Goal: Obtain resource: Obtain resource

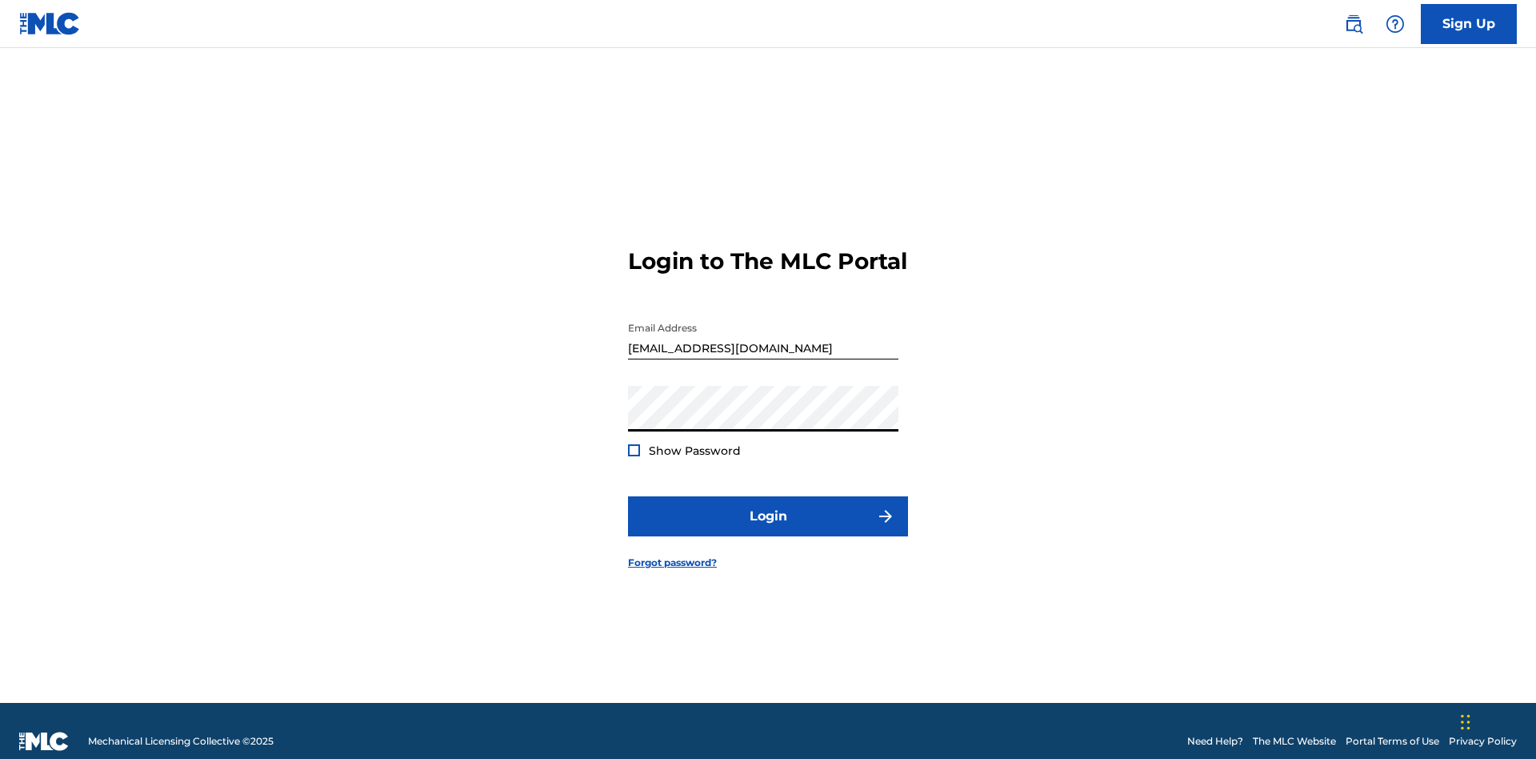
scroll to position [21, 0]
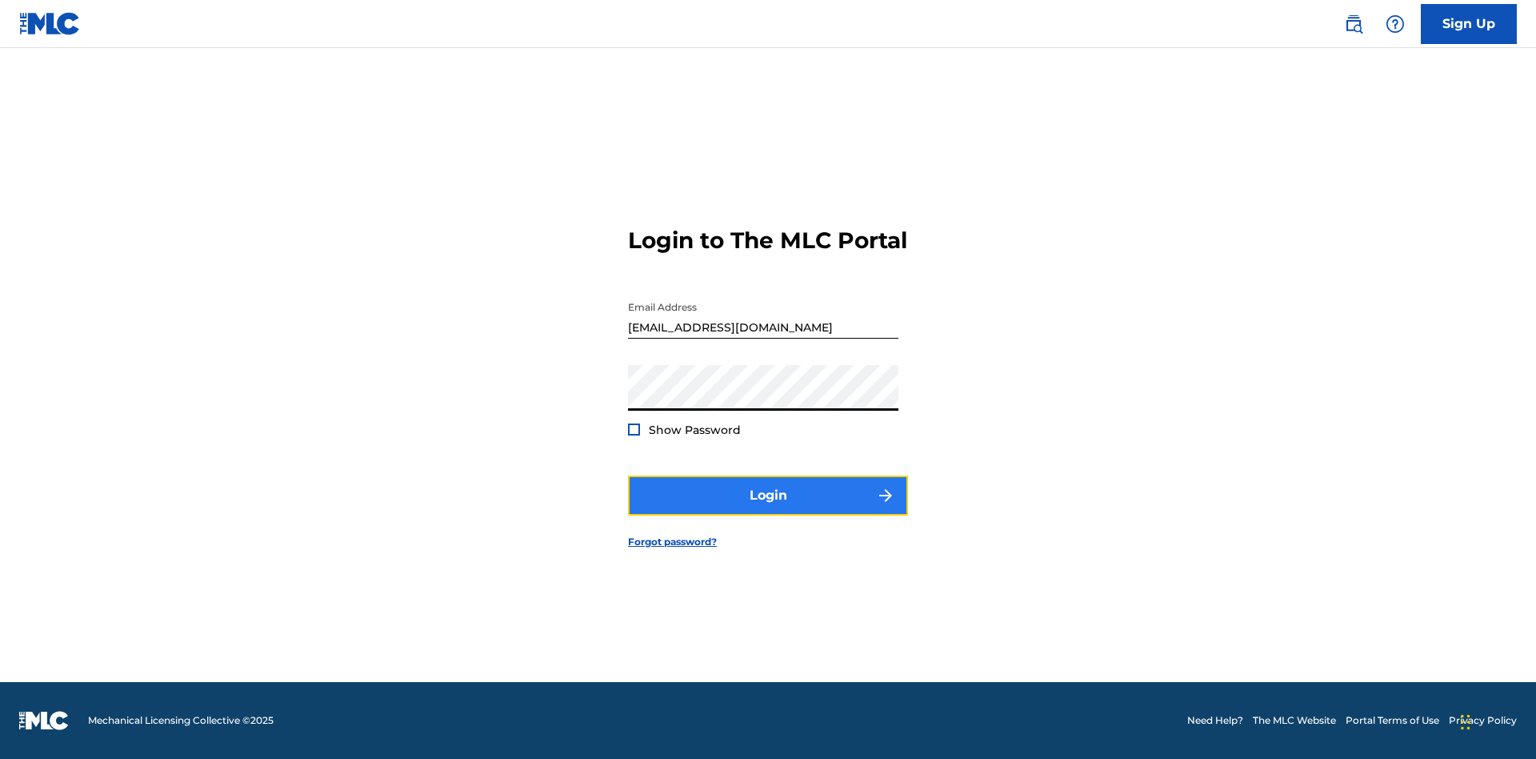
click at [768, 509] on button "Login" at bounding box center [768, 495] width 280 height 40
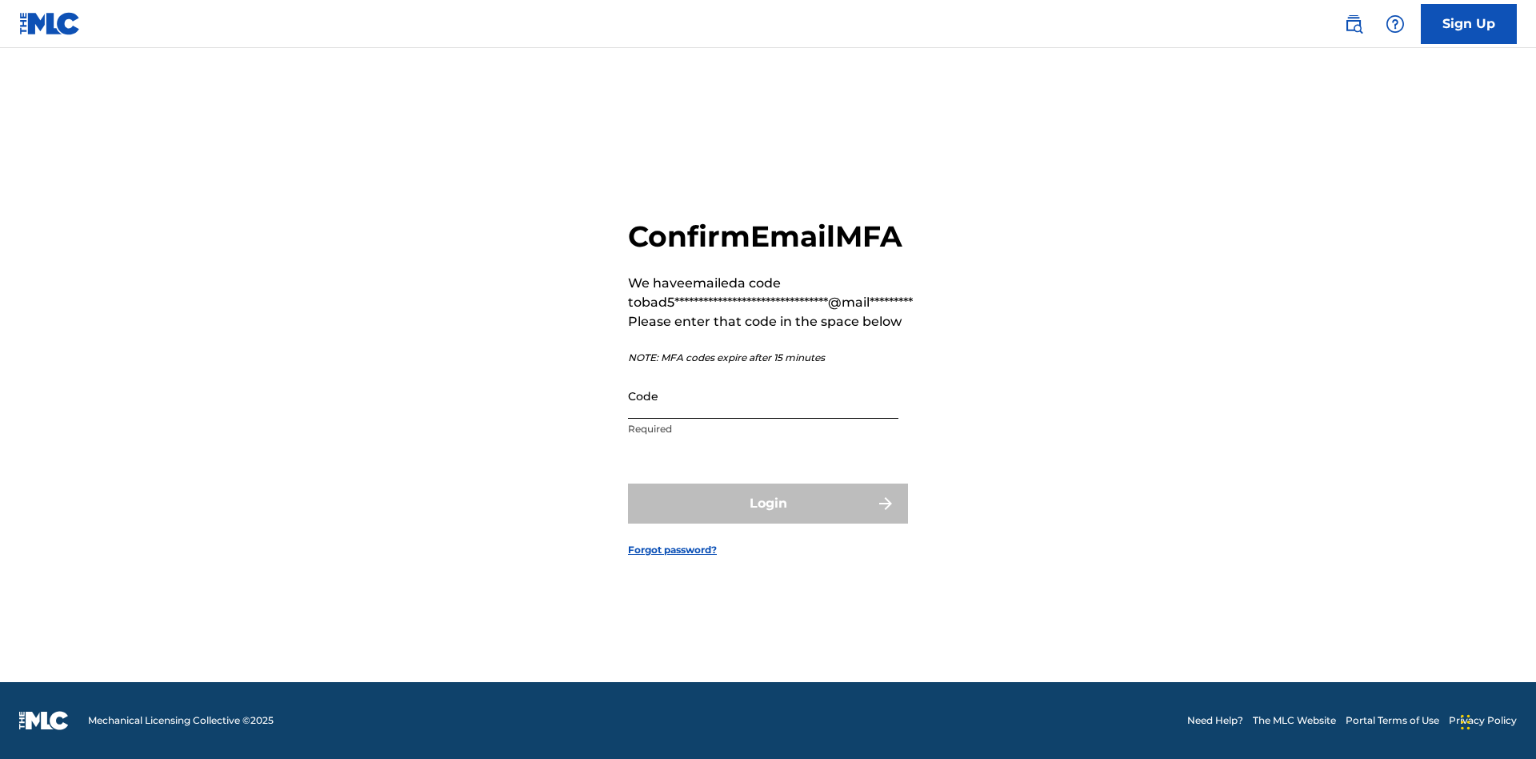
click at [763, 395] on input "Code" at bounding box center [763, 396] width 270 height 46
type input "508279"
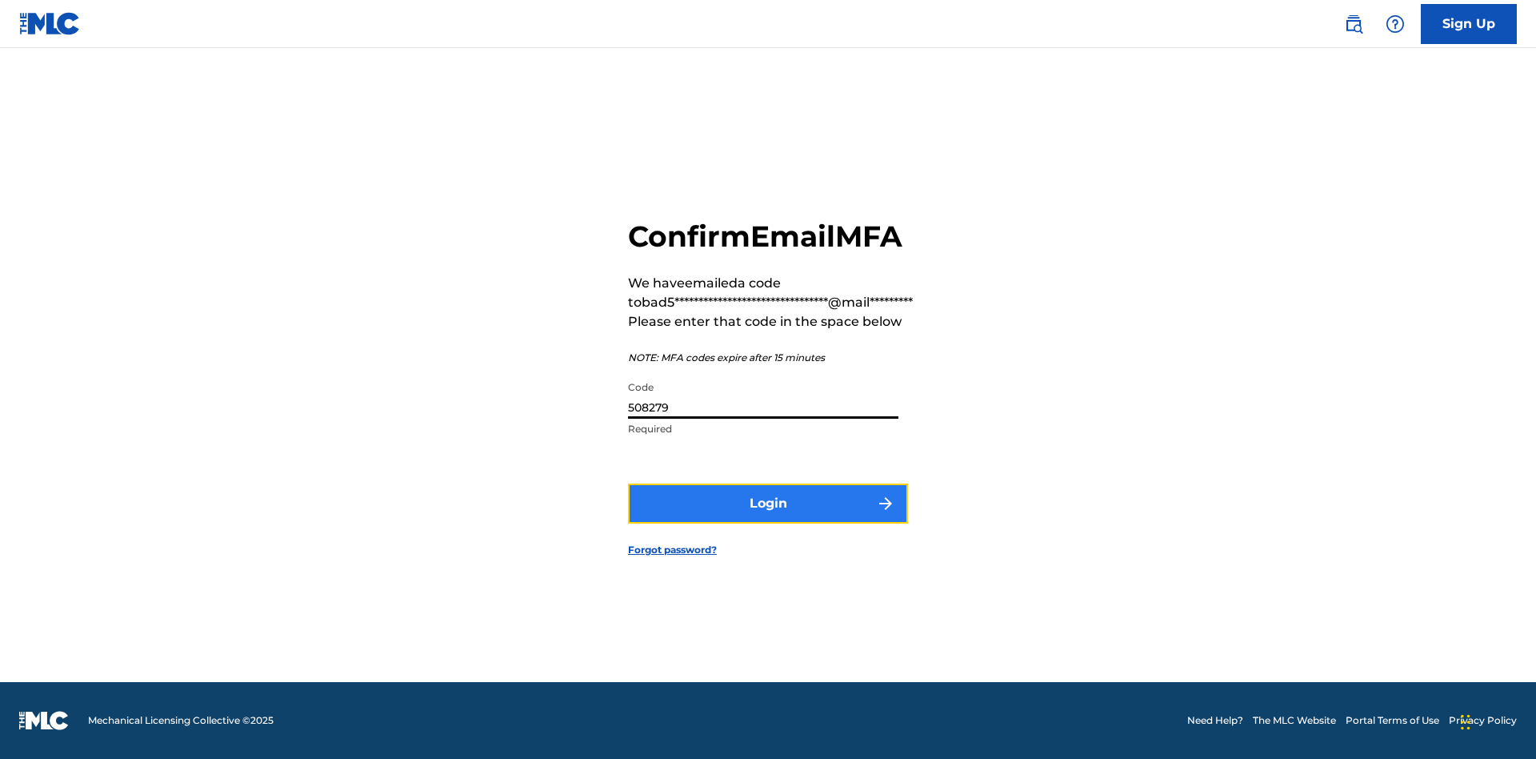
click at [768, 503] on button "Login" at bounding box center [768, 503] width 280 height 40
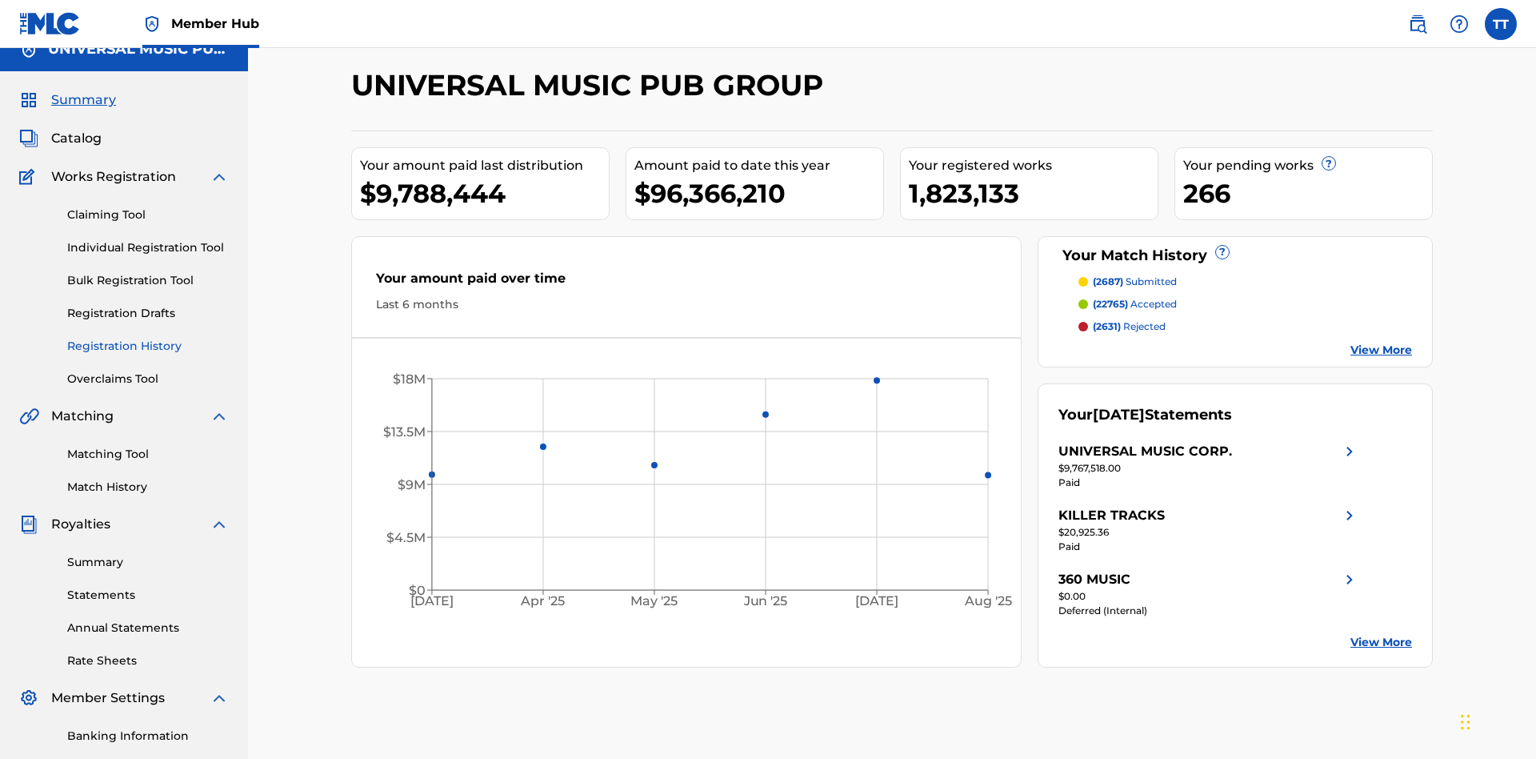
click at [148, 338] on link "Registration History" at bounding box center [148, 346] width 162 height 17
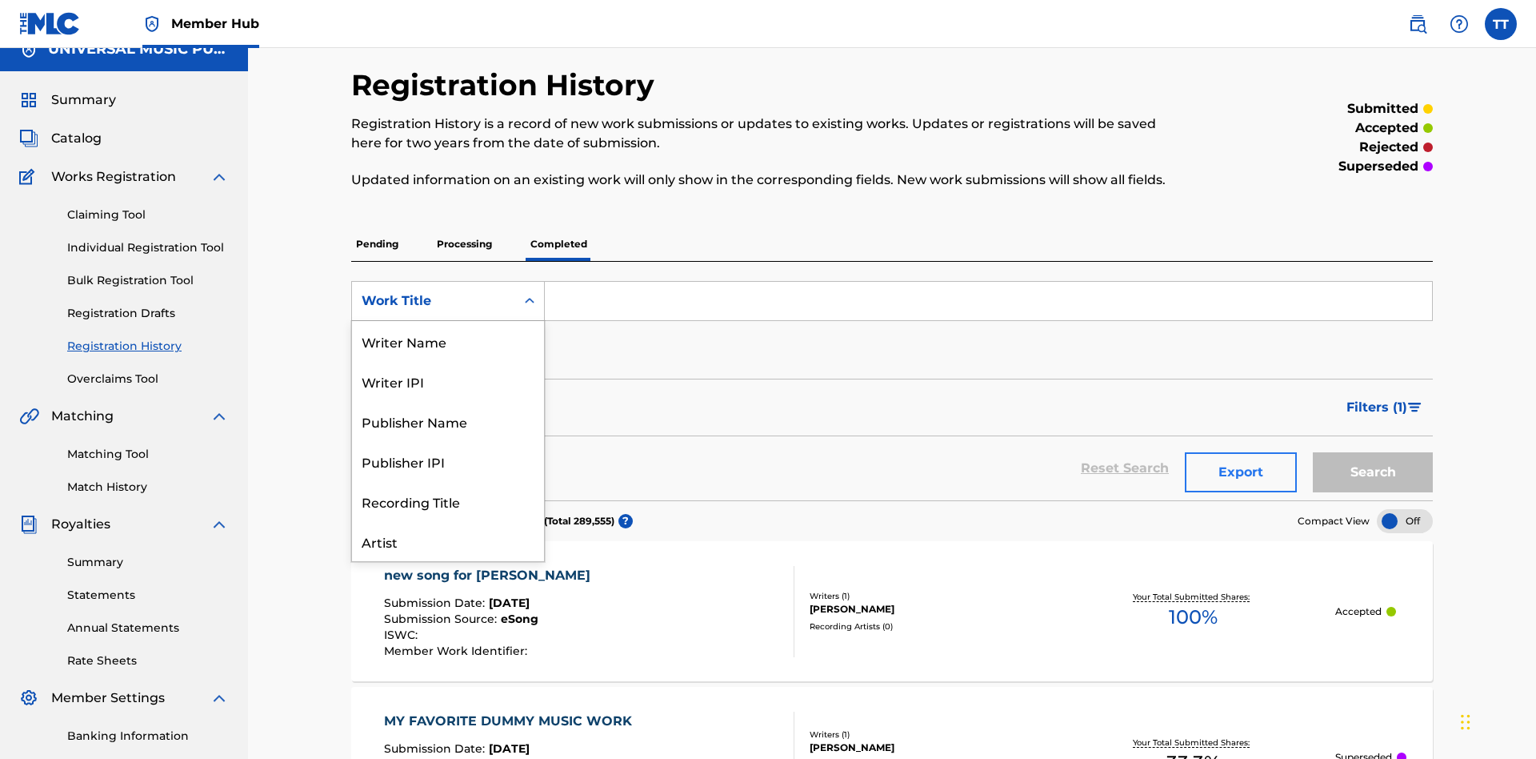
click at [448, 561] on div "ISRC" at bounding box center [448, 581] width 192 height 40
click at [1373, 452] on button "Search" at bounding box center [1373, 472] width 120 height 40
click at [1241, 452] on button "Export" at bounding box center [1241, 472] width 112 height 40
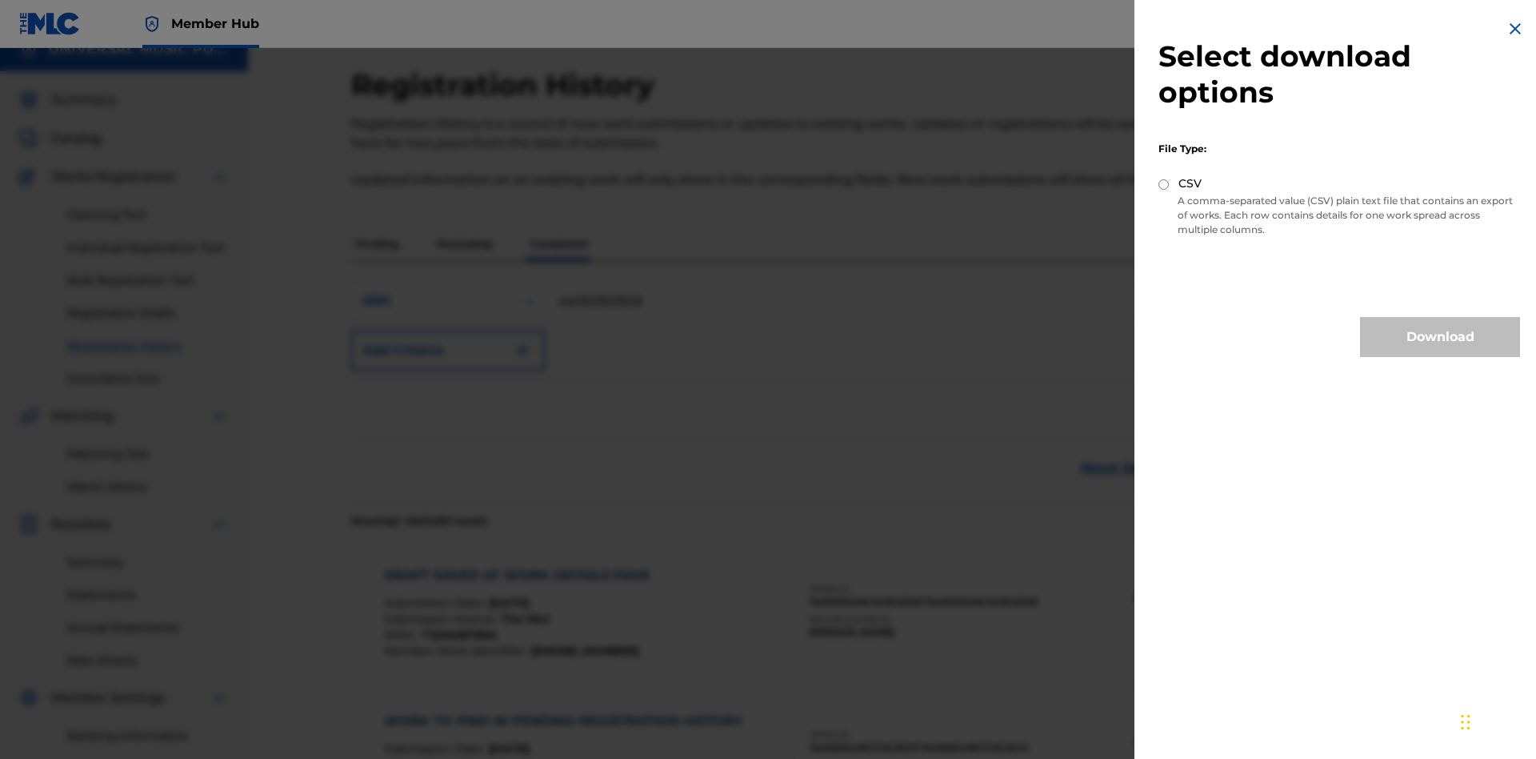
click at [1164, 184] on input "CSV" at bounding box center [1164, 184] width 10 height 10
click at [1440, 337] on button "Download" at bounding box center [1440, 337] width 160 height 40
click at [520, 566] on div "DRAFT SAVED AT WORK DETAILS PAGE" at bounding box center [521, 575] width 274 height 19
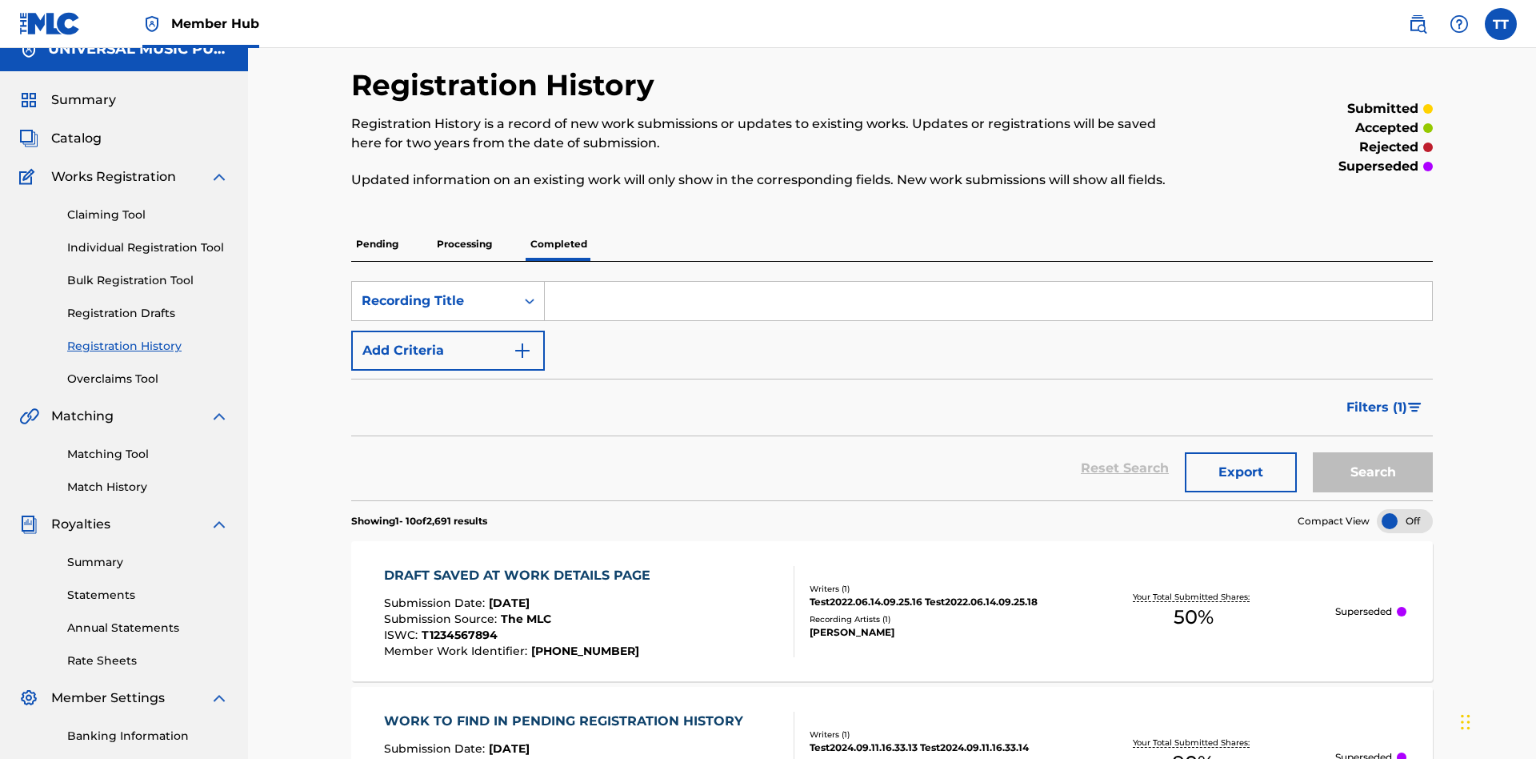
click at [988, 282] on input "Search Form" at bounding box center [988, 301] width 887 height 38
type input "Best Song Ever"
click at [1373, 452] on button "Search" at bounding box center [1373, 472] width 120 height 40
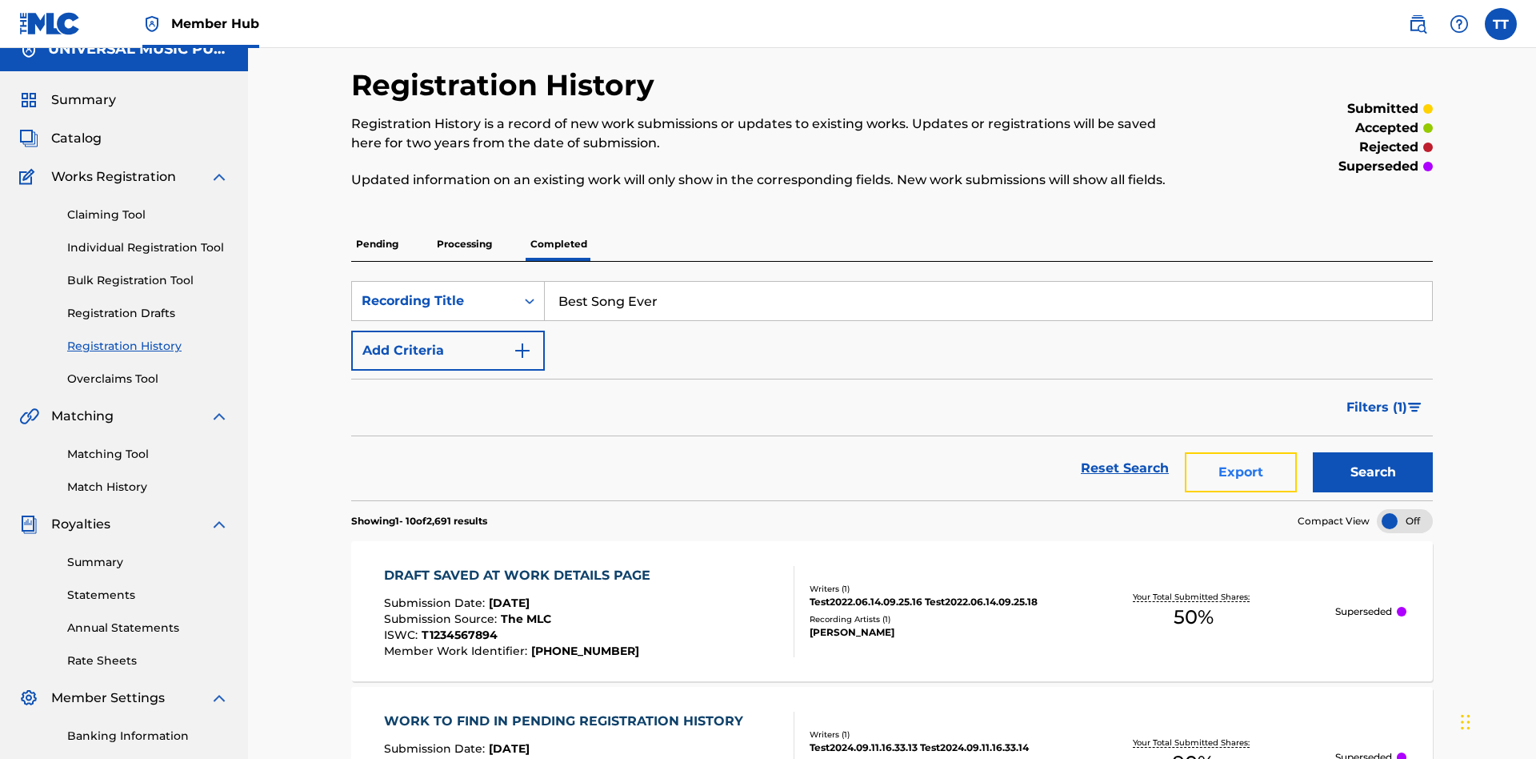
click at [1241, 452] on button "Export" at bounding box center [1241, 472] width 112 height 40
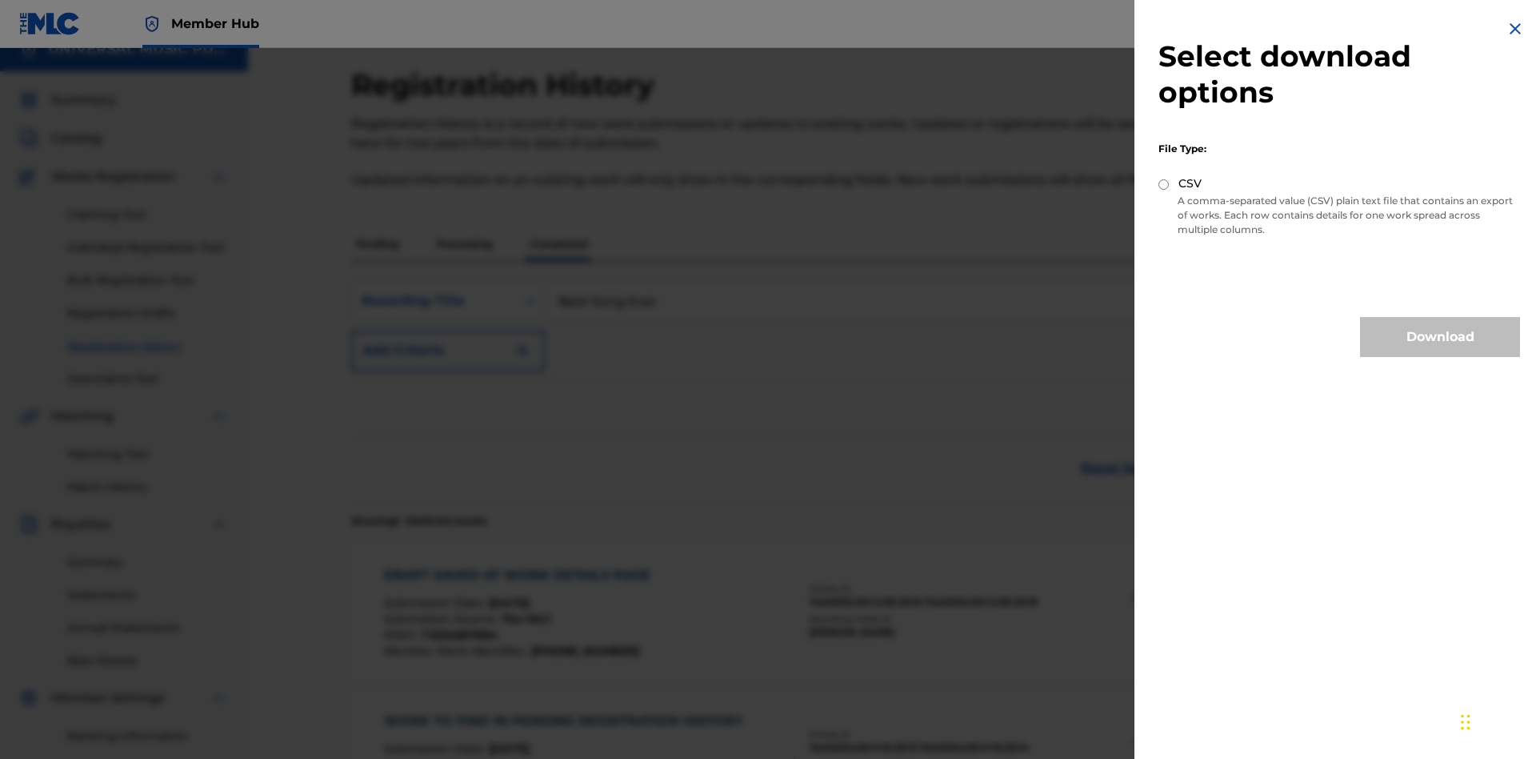
scroll to position [314, 0]
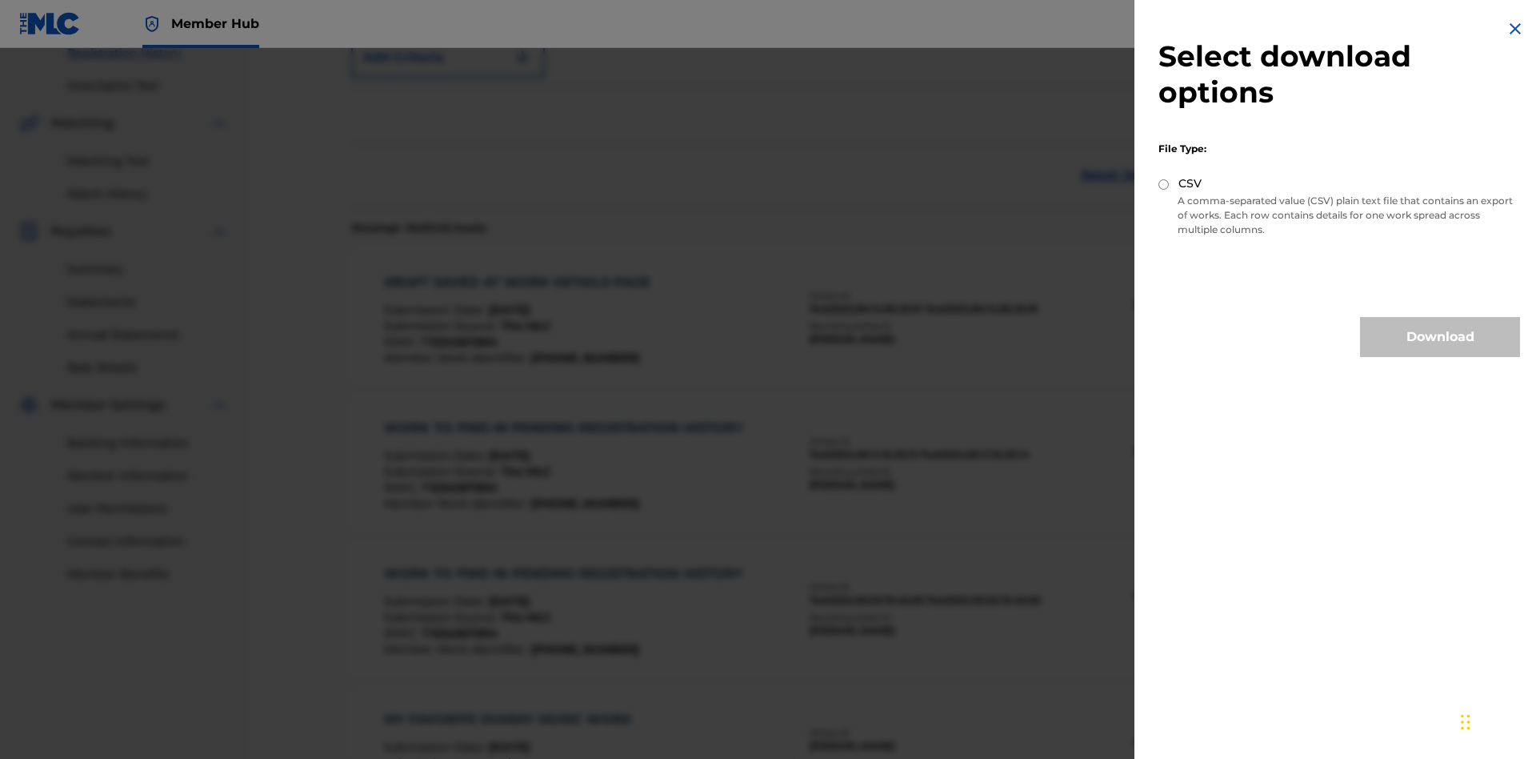
click at [1164, 184] on input "CSV" at bounding box center [1164, 184] width 10 height 10
click at [1440, 337] on button "Download" at bounding box center [1440, 337] width 160 height 40
click at [520, 273] on div "DRAFT SAVED AT WORK DETAILS PAGE" at bounding box center [521, 282] width 274 height 19
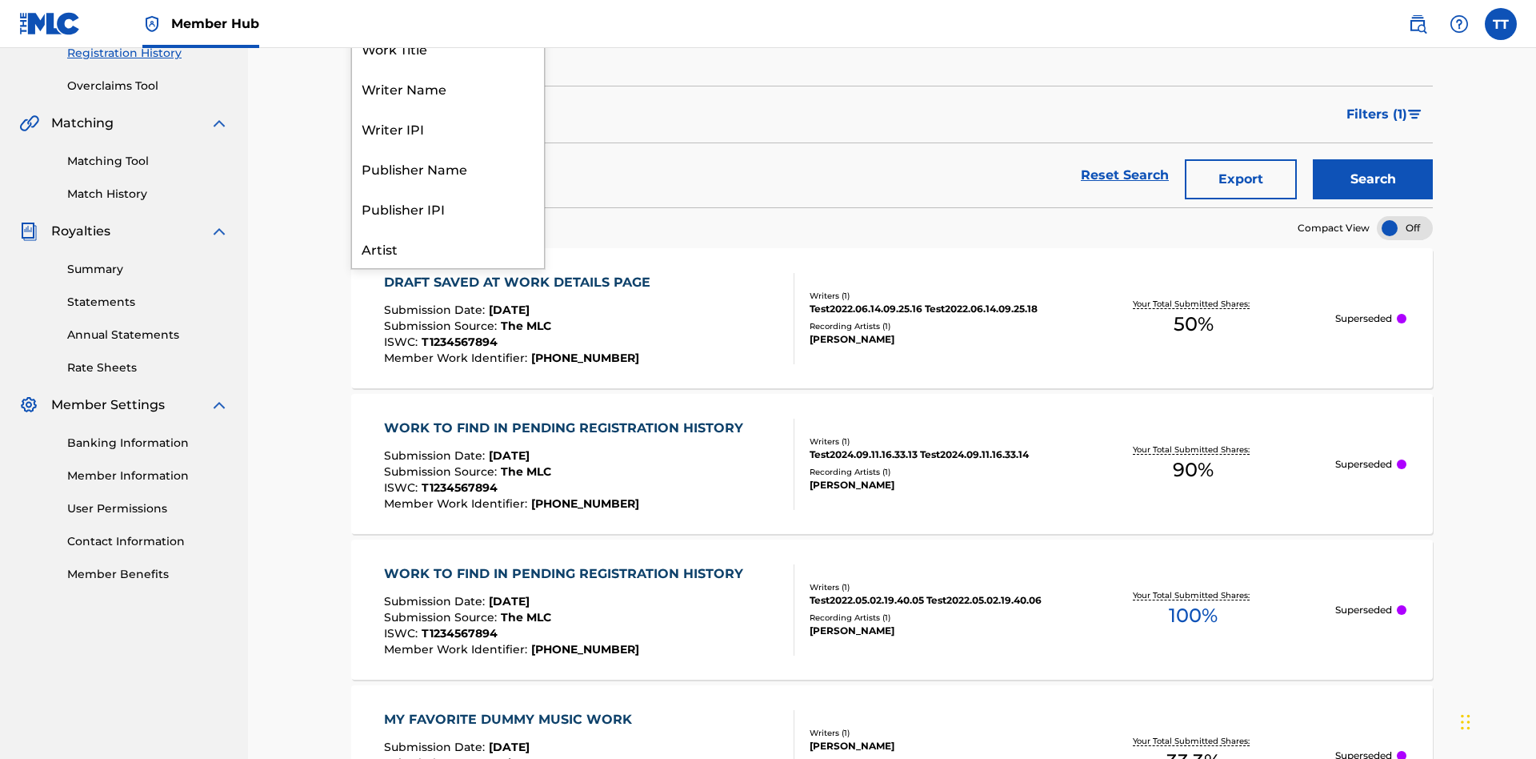
click at [448, 68] on div "Work Title" at bounding box center [448, 48] width 192 height 40
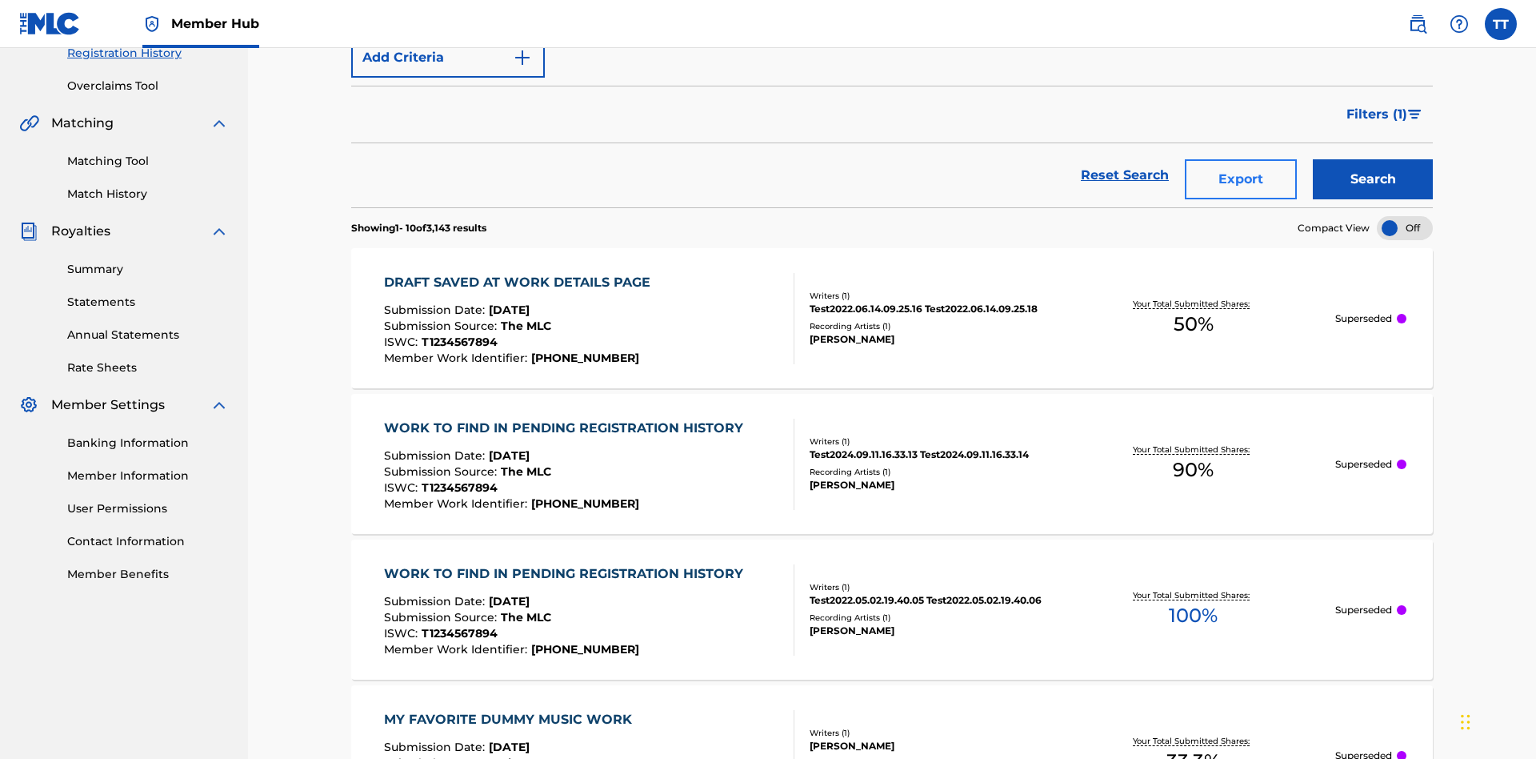
type input "MY FAVORITE DUMMY MUSIC WORK"
click at [1373, 159] on button "Search" at bounding box center [1373, 179] width 120 height 40
click at [1241, 159] on button "Export" at bounding box center [1241, 179] width 112 height 40
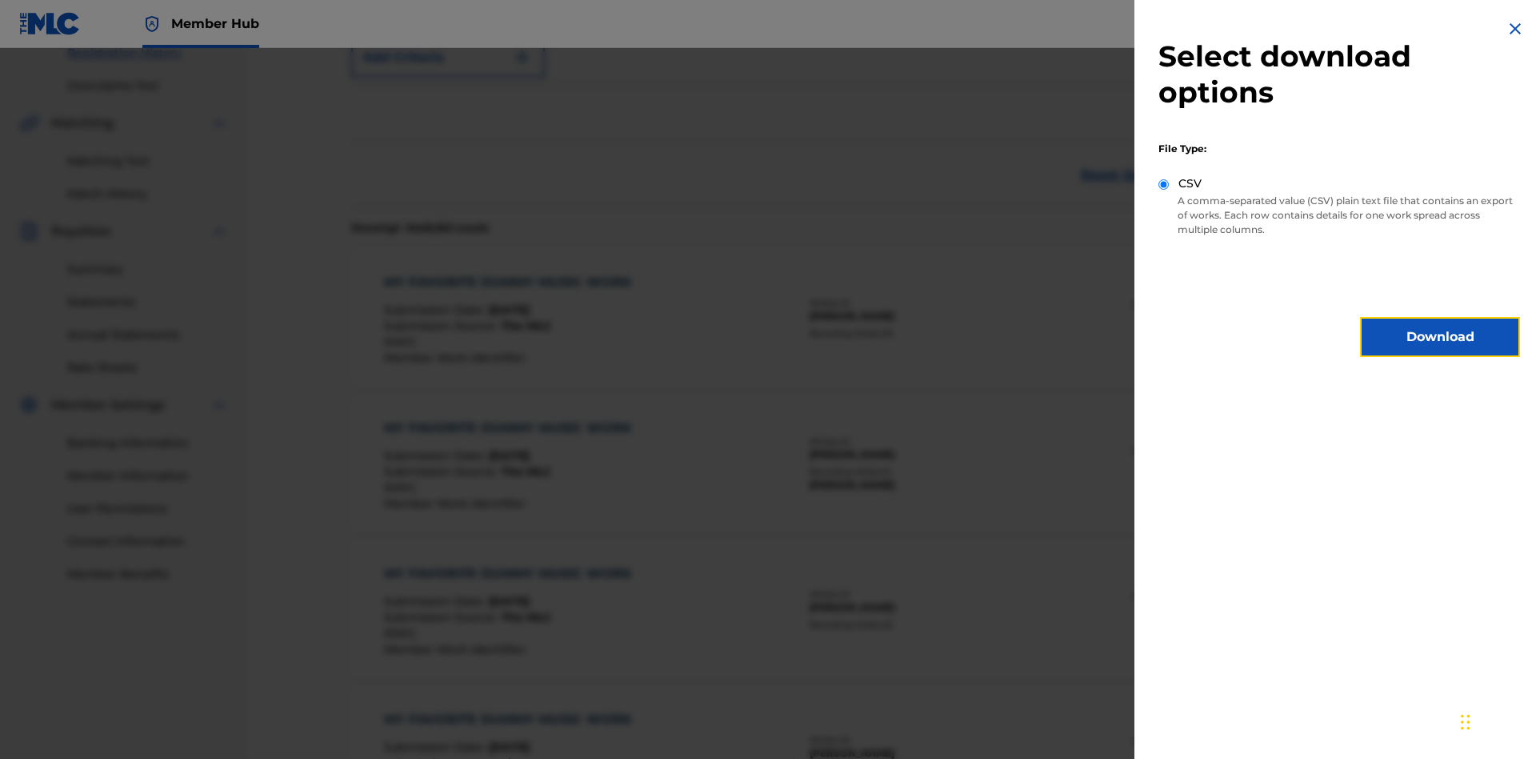
click at [1440, 337] on button "Download" at bounding box center [1440, 337] width 160 height 40
click at [510, 273] on div "MY FAVORITE DUMMY MUSIC WORK" at bounding box center [512, 282] width 256 height 19
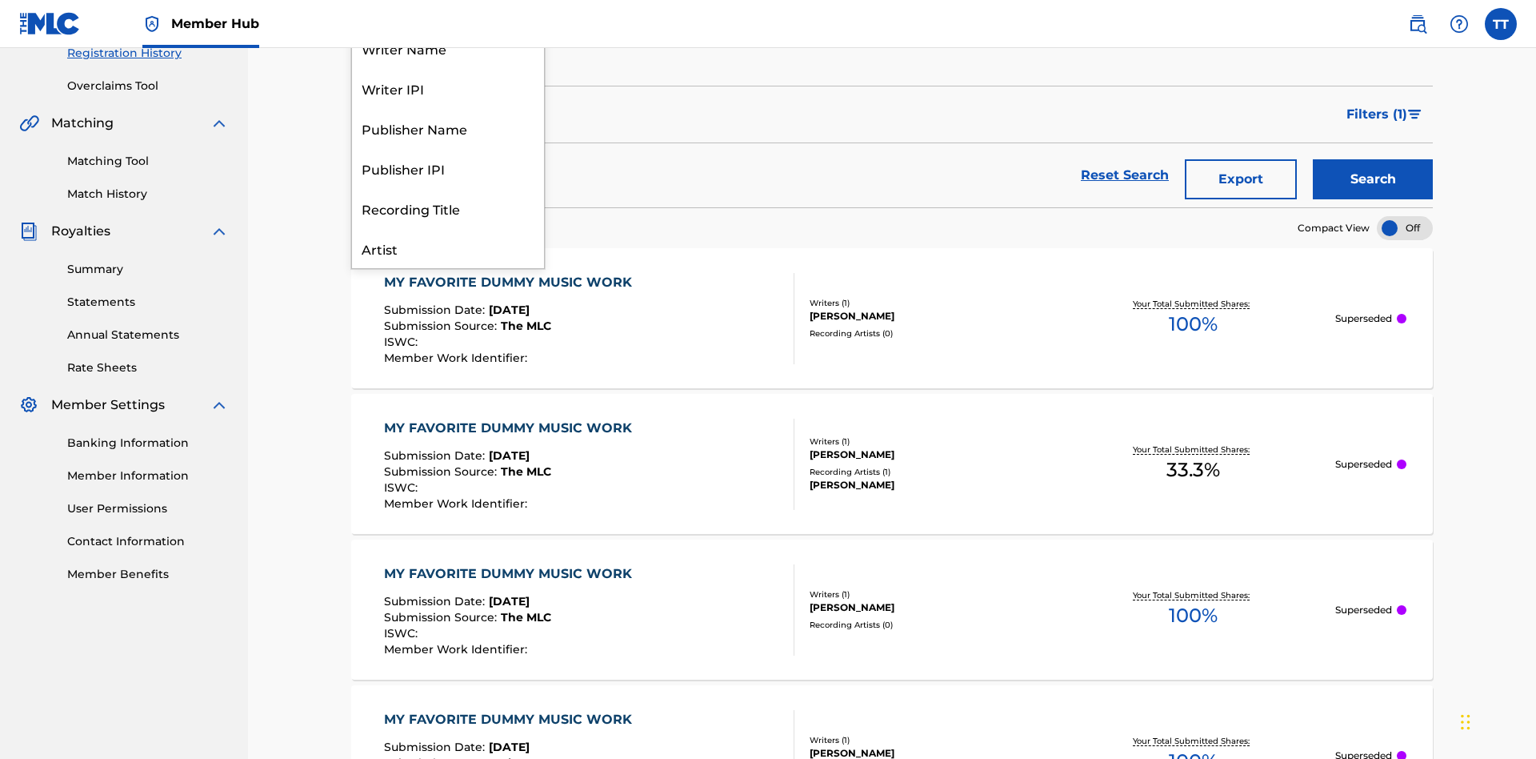
click at [448, 68] on div "Writer Name" at bounding box center [448, 48] width 192 height 40
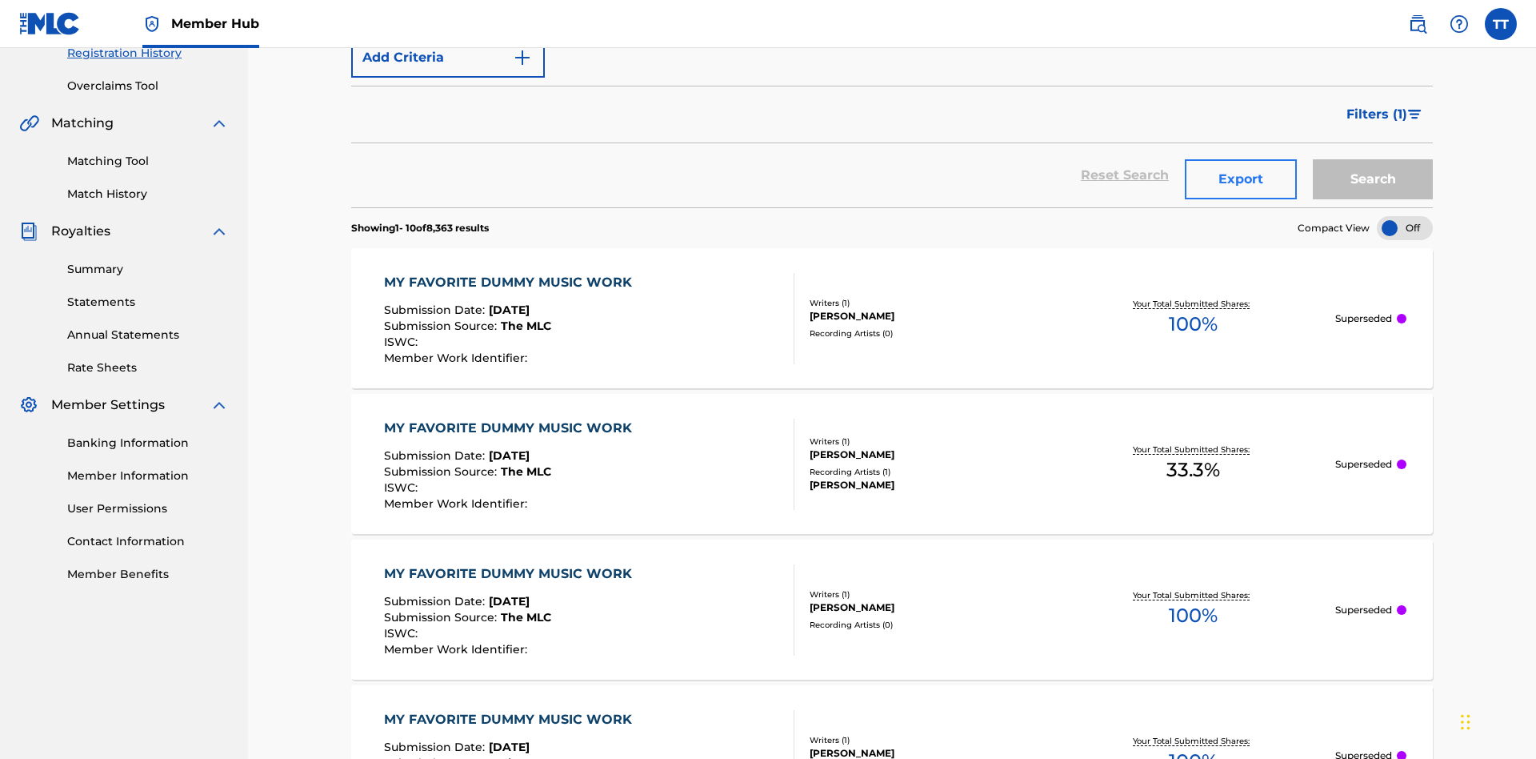
type input "[PERSON_NAME]"
click at [1373, 159] on button "Search" at bounding box center [1373, 179] width 120 height 40
click at [1241, 159] on button "Export" at bounding box center [1241, 179] width 112 height 40
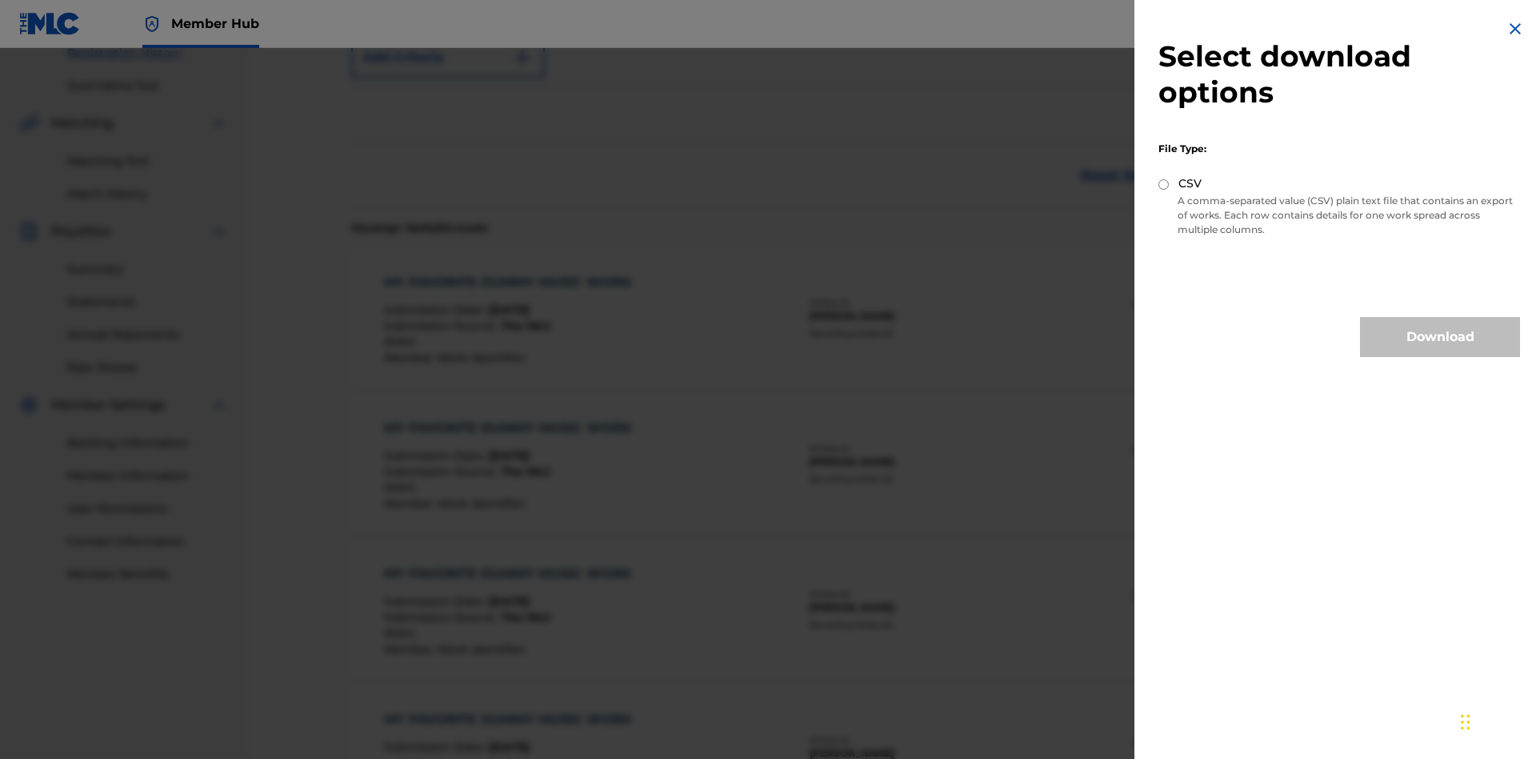
click at [1164, 184] on input "CSV" at bounding box center [1164, 184] width 10 height 10
click at [1440, 337] on button "Download" at bounding box center [1440, 337] width 160 height 40
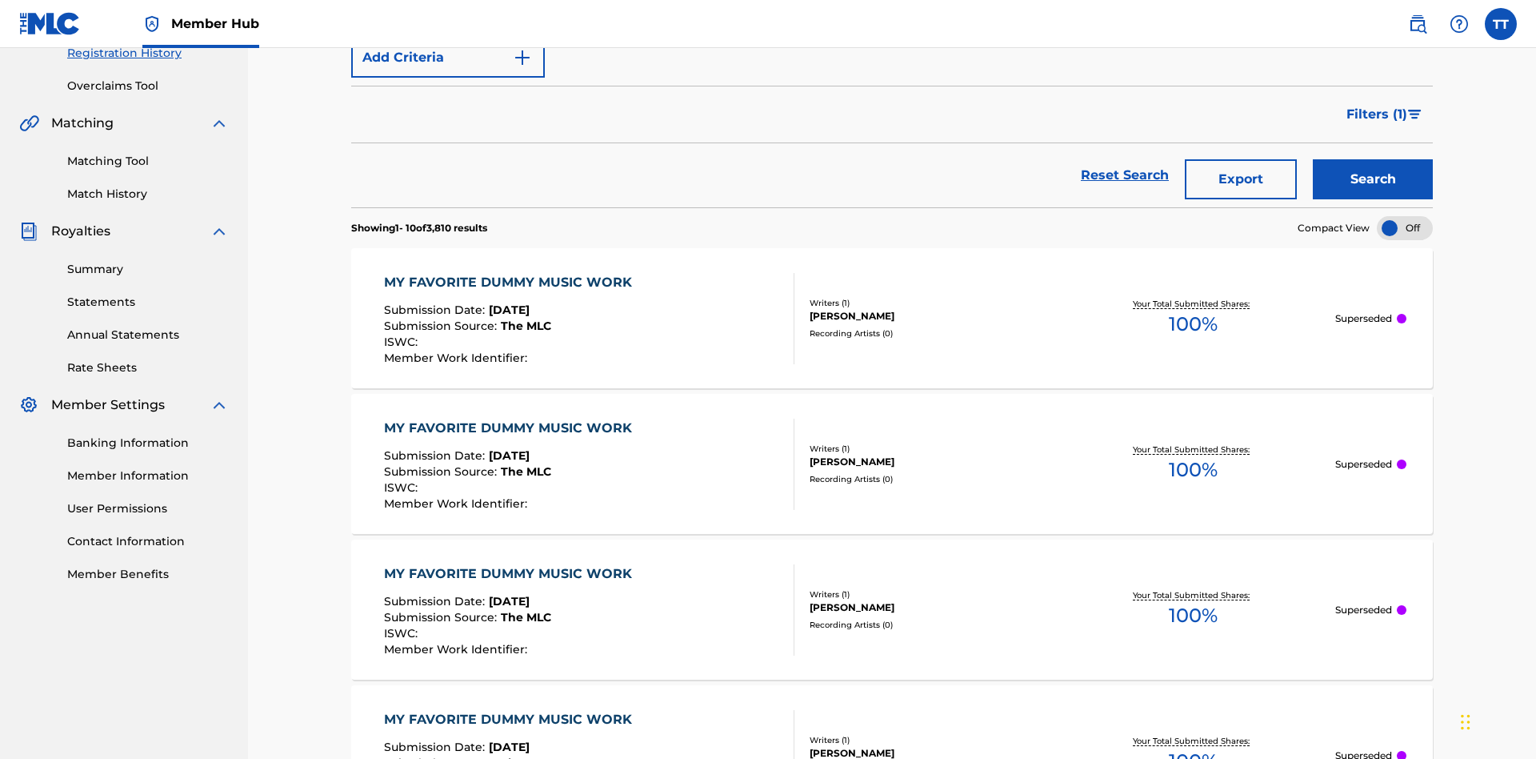
click at [510, 273] on div "MY FAVORITE DUMMY MUSIC WORK" at bounding box center [512, 282] width 256 height 19
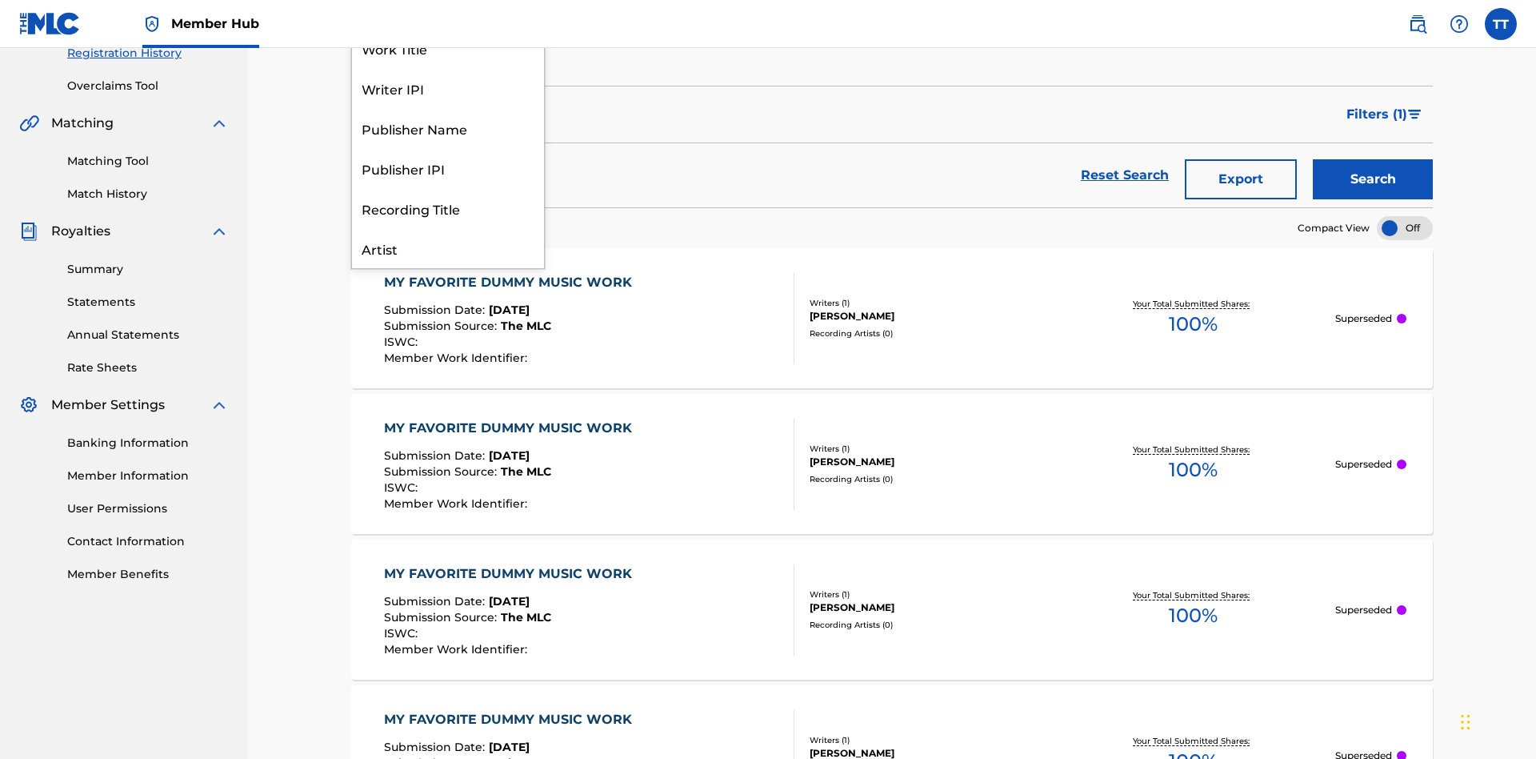
click at [448, 108] on div "Writer IPI" at bounding box center [448, 88] width 192 height 40
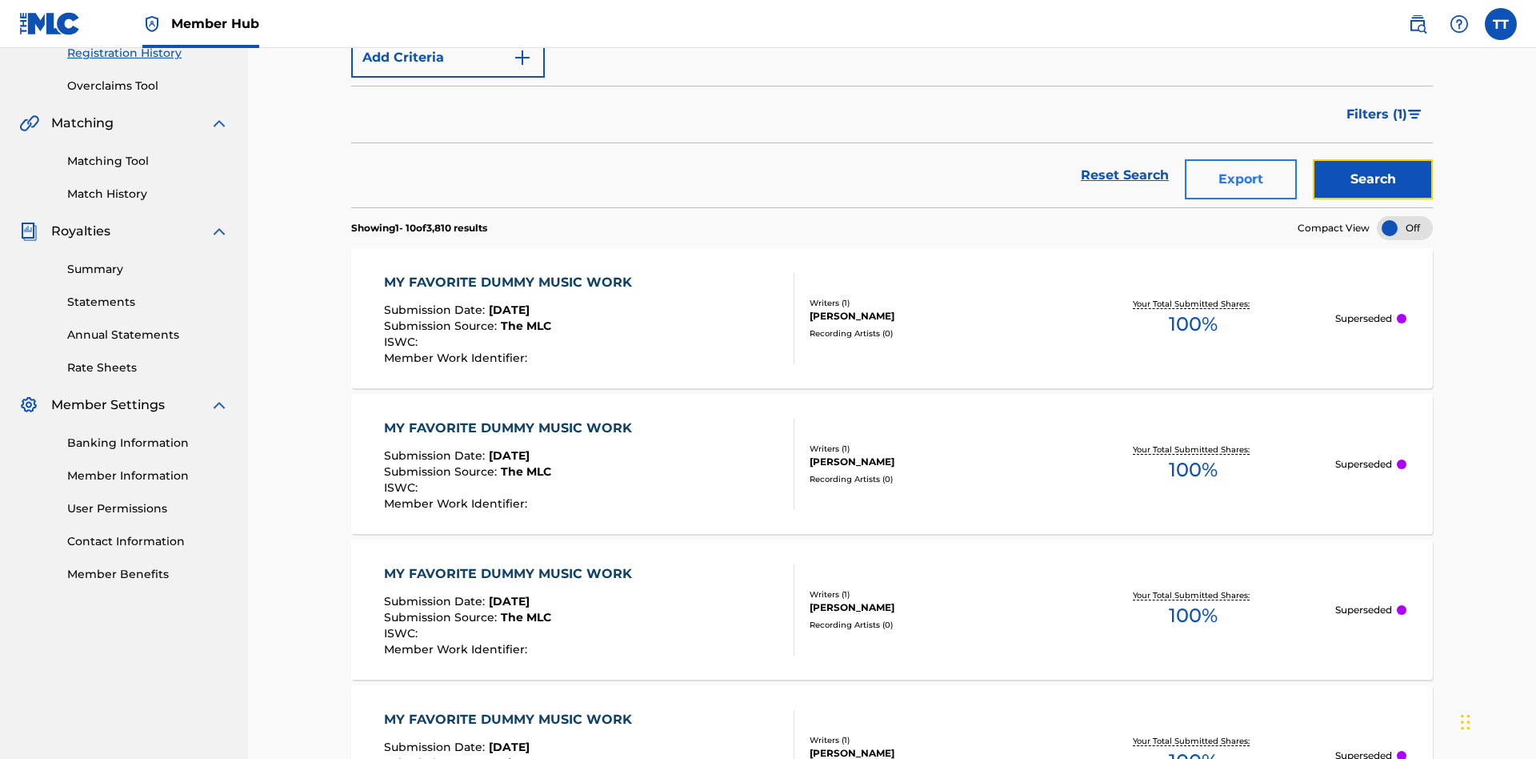
click at [1373, 159] on button "Search" at bounding box center [1373, 179] width 120 height 40
click at [1241, 159] on button "Export" at bounding box center [1241, 179] width 112 height 40
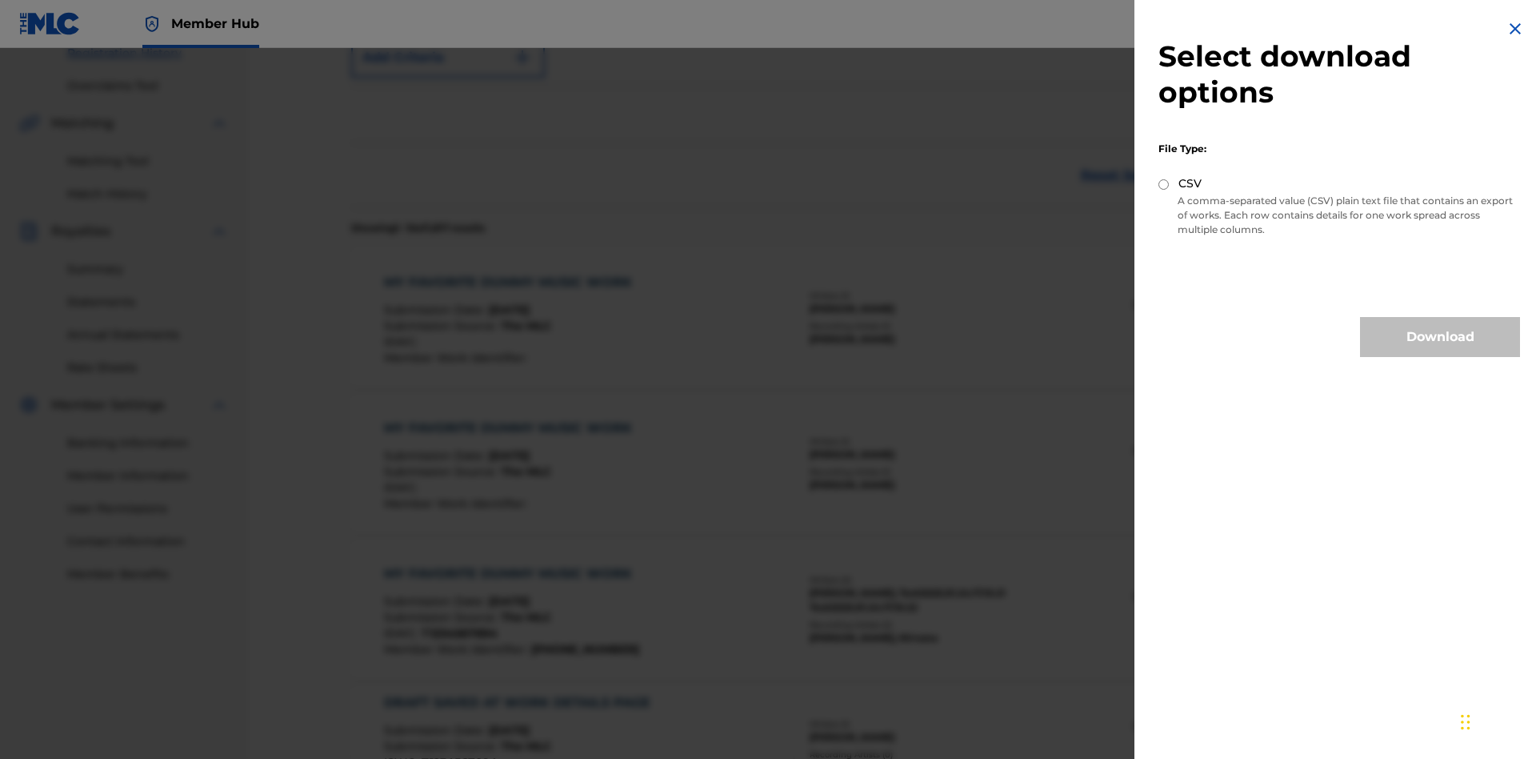
click at [1164, 184] on input "CSV" at bounding box center [1164, 184] width 10 height 10
click at [1440, 337] on button "Download" at bounding box center [1440, 337] width 160 height 40
click at [510, 273] on div "MY FAVORITE DUMMY MUSIC WORK" at bounding box center [512, 282] width 256 height 19
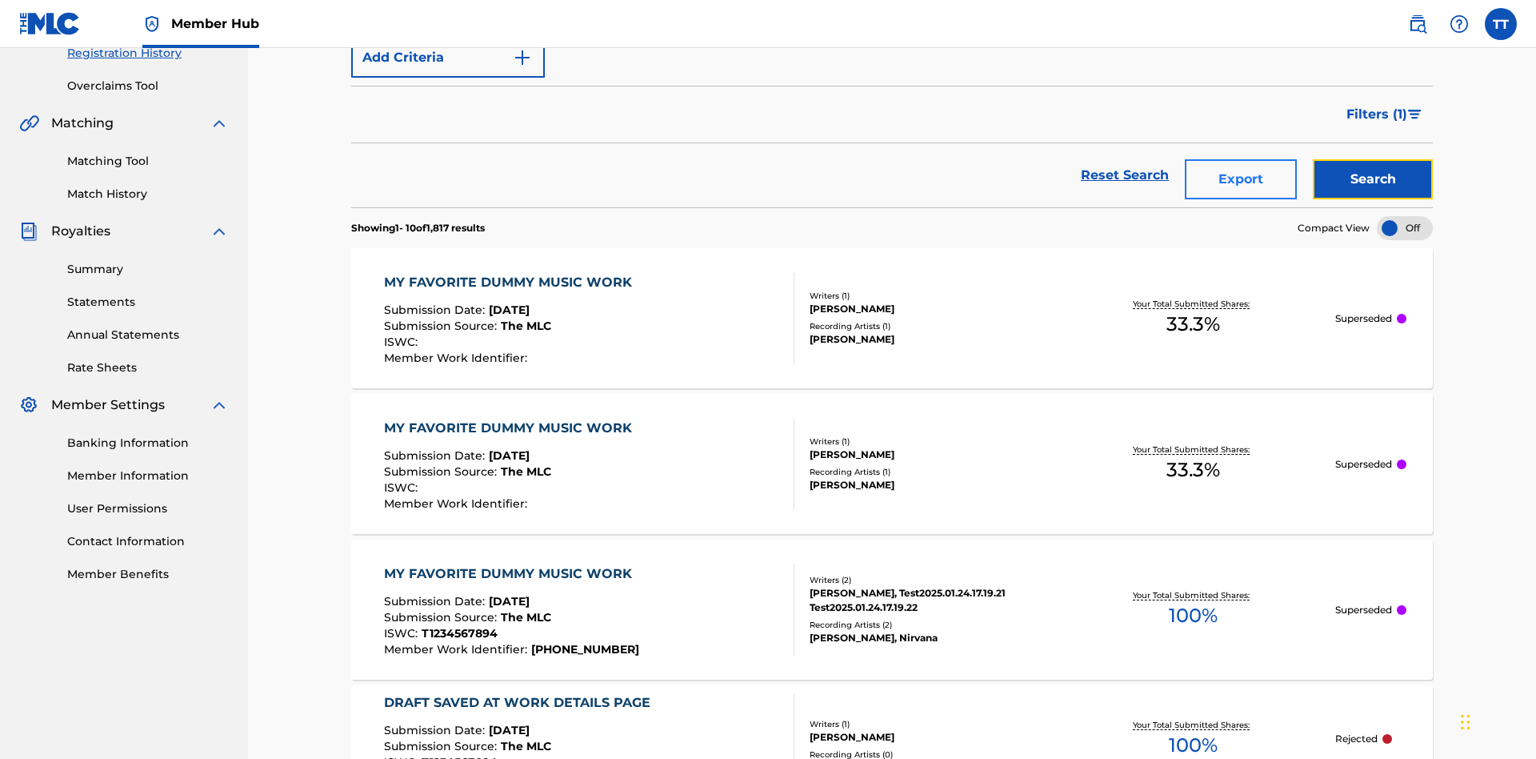
click at [1373, 159] on button "Search" at bounding box center [1373, 179] width 120 height 40
click at [1241, 159] on button "Export" at bounding box center [1241, 179] width 112 height 40
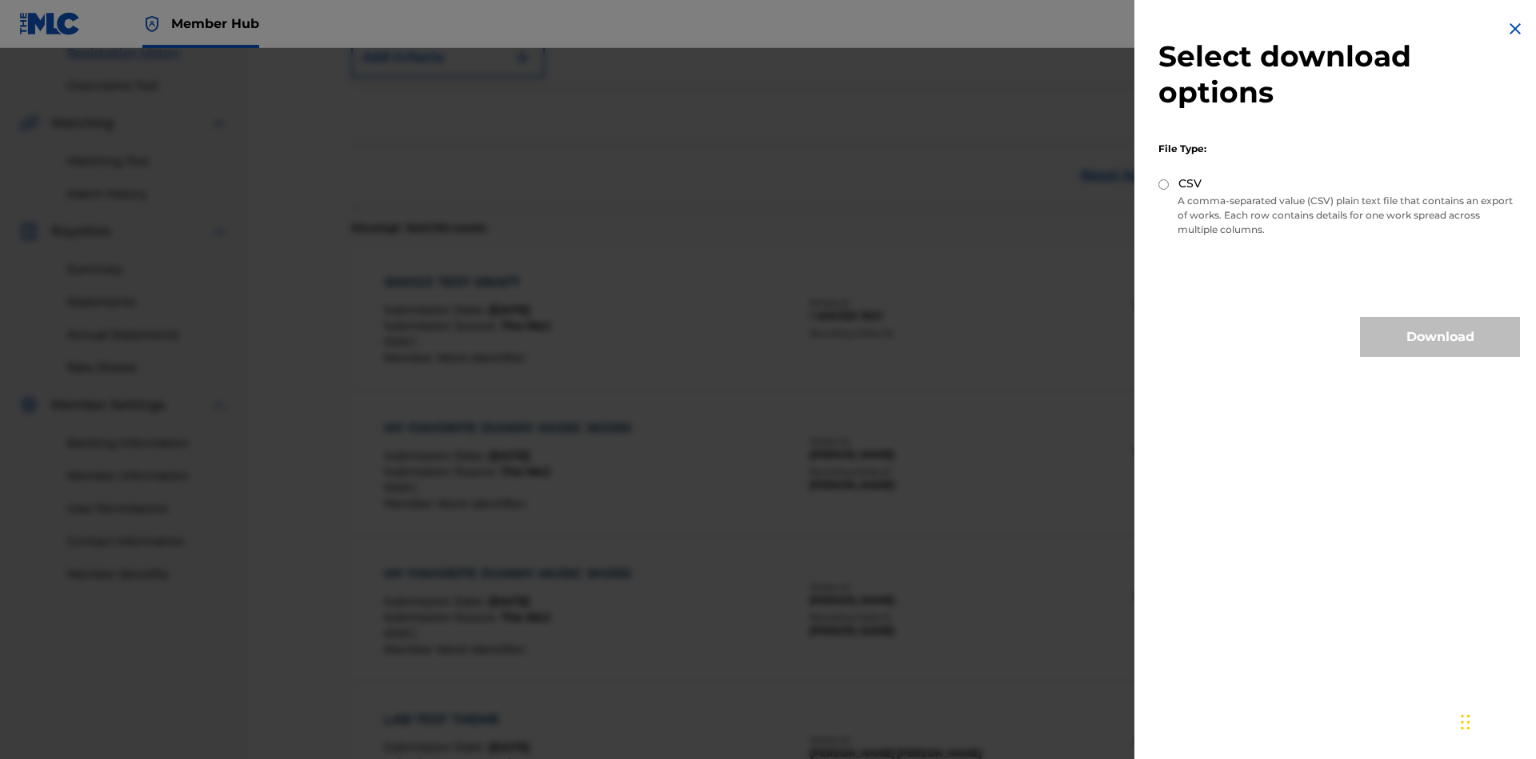
click at [1164, 184] on input "CSV" at bounding box center [1164, 184] width 10 height 10
click at [1440, 337] on button "Download" at bounding box center [1440, 337] width 160 height 40
click at [470, 273] on div "SHOOZ TEST DRAFT" at bounding box center [467, 282] width 167 height 19
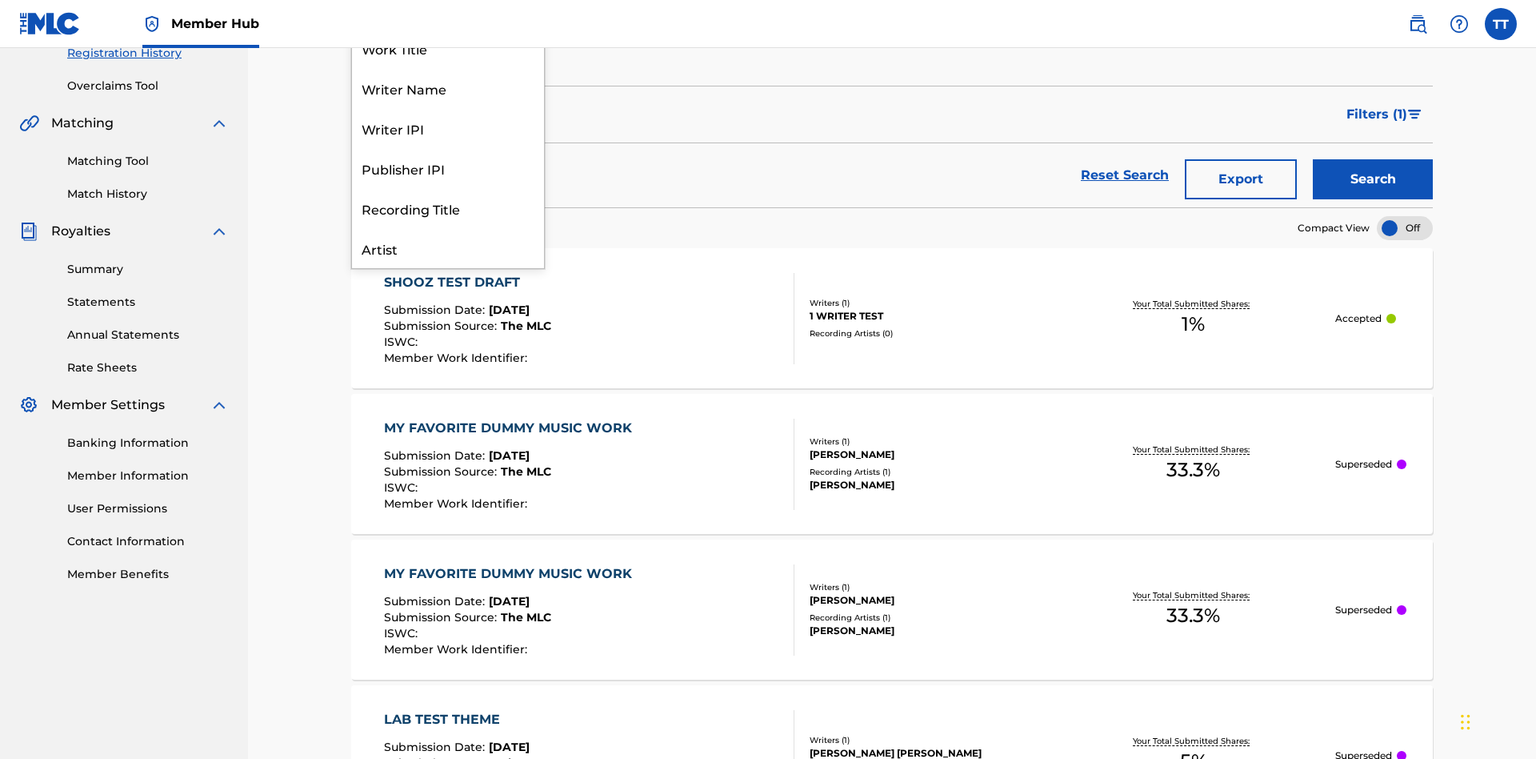
click at [448, 186] on div "Publisher IPI" at bounding box center [448, 168] width 192 height 40
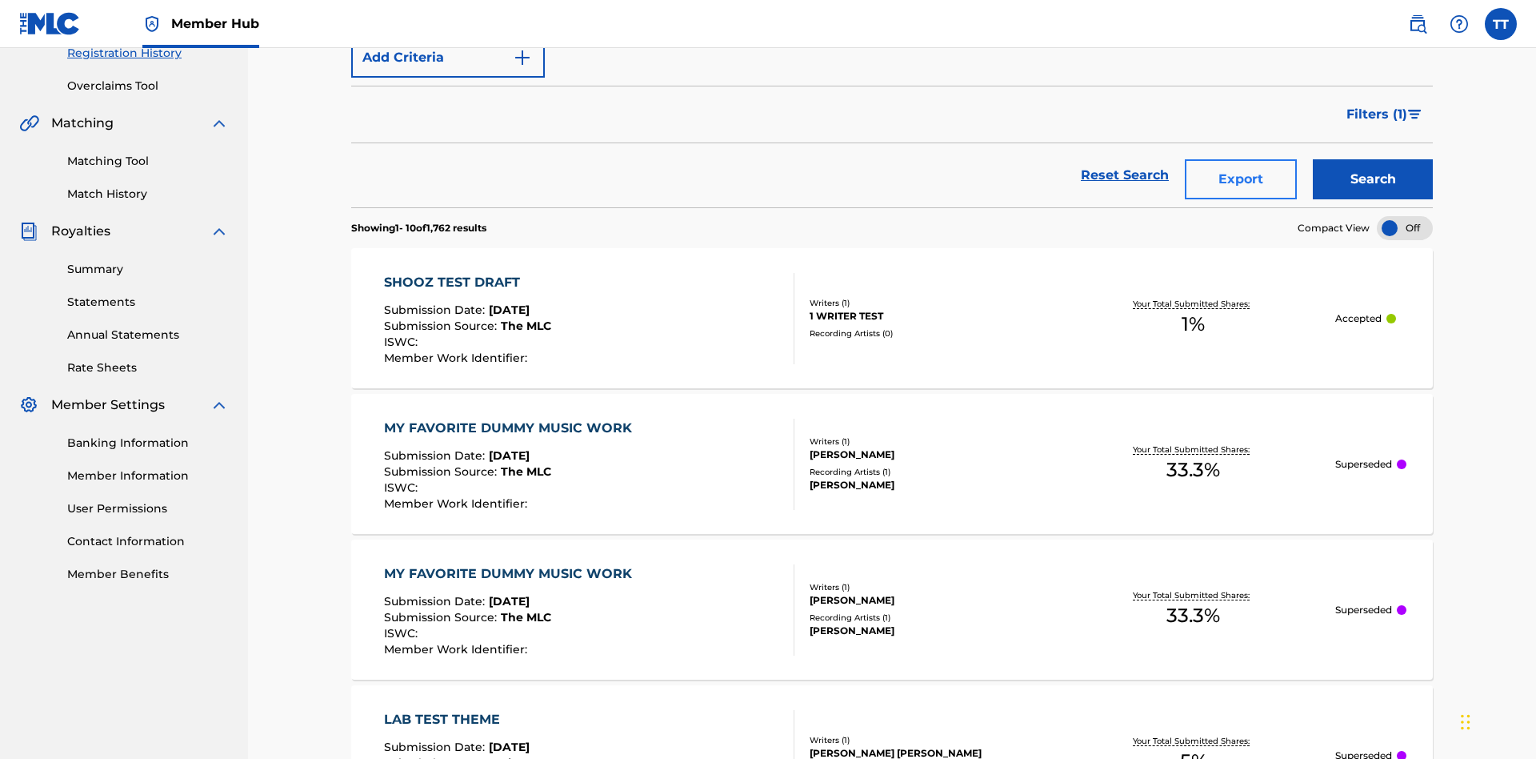
type input "00214463592"
click at [1373, 159] on button "Search" at bounding box center [1373, 179] width 120 height 40
click at [1241, 159] on button "Export" at bounding box center [1241, 179] width 112 height 40
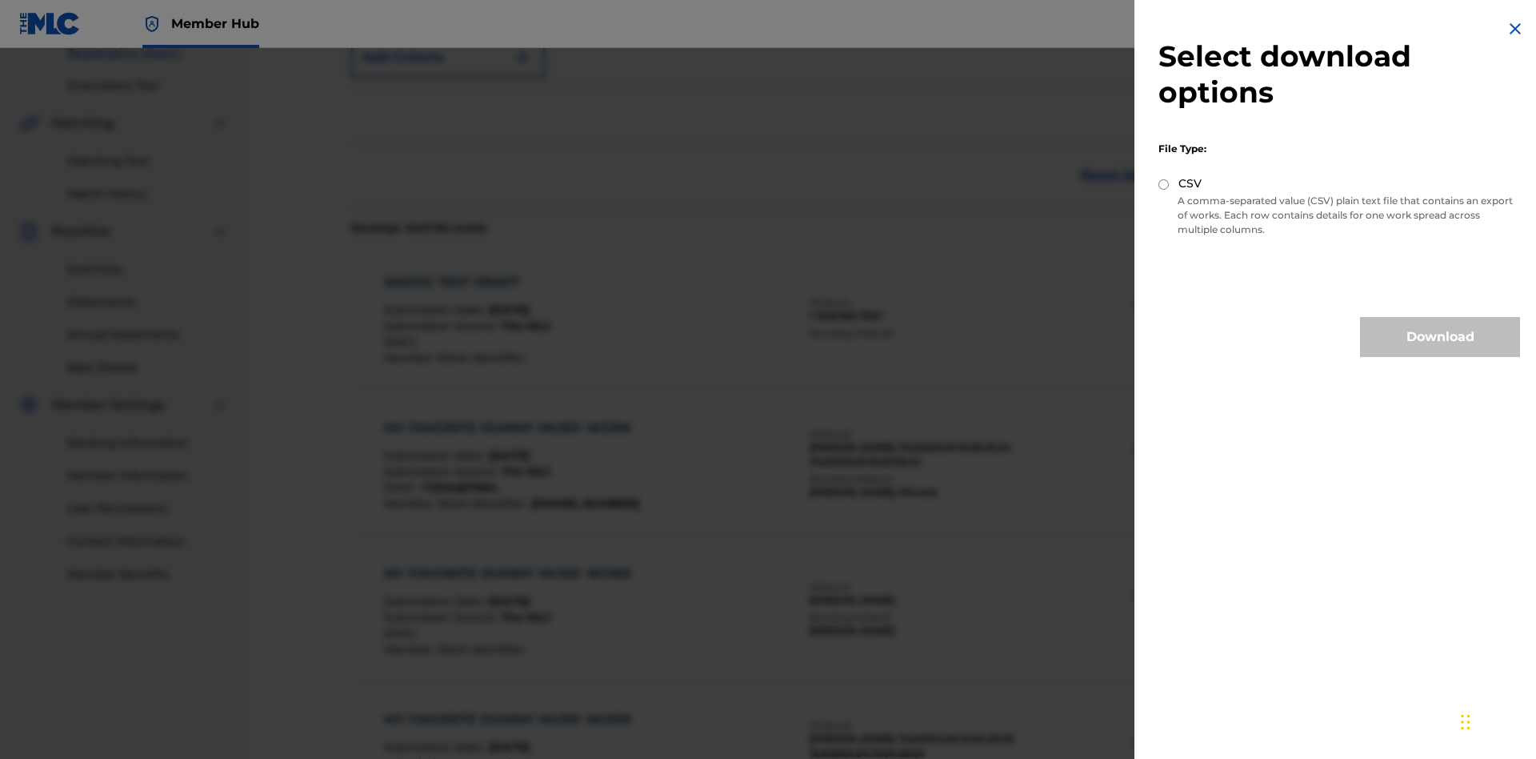
click at [1164, 184] on input "CSV" at bounding box center [1164, 184] width 10 height 10
radio input "true"
click at [1440, 337] on button "Download" at bounding box center [1440, 337] width 160 height 40
click at [470, 273] on div "SHOOZ TEST DRAFT" at bounding box center [467, 282] width 167 height 19
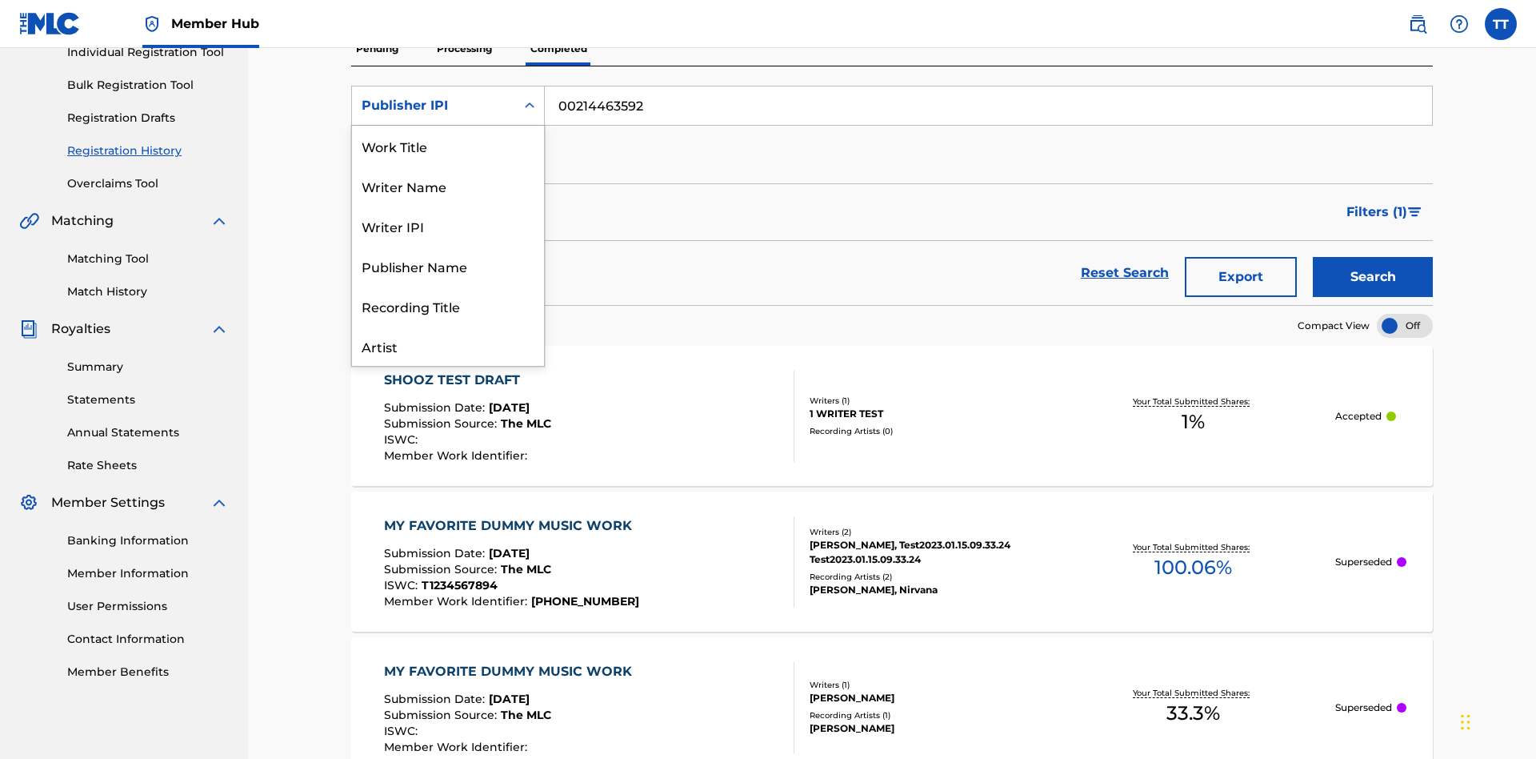
scroll to position [80, 0]
click at [448, 266] on div "Artist" at bounding box center [448, 266] width 192 height 40
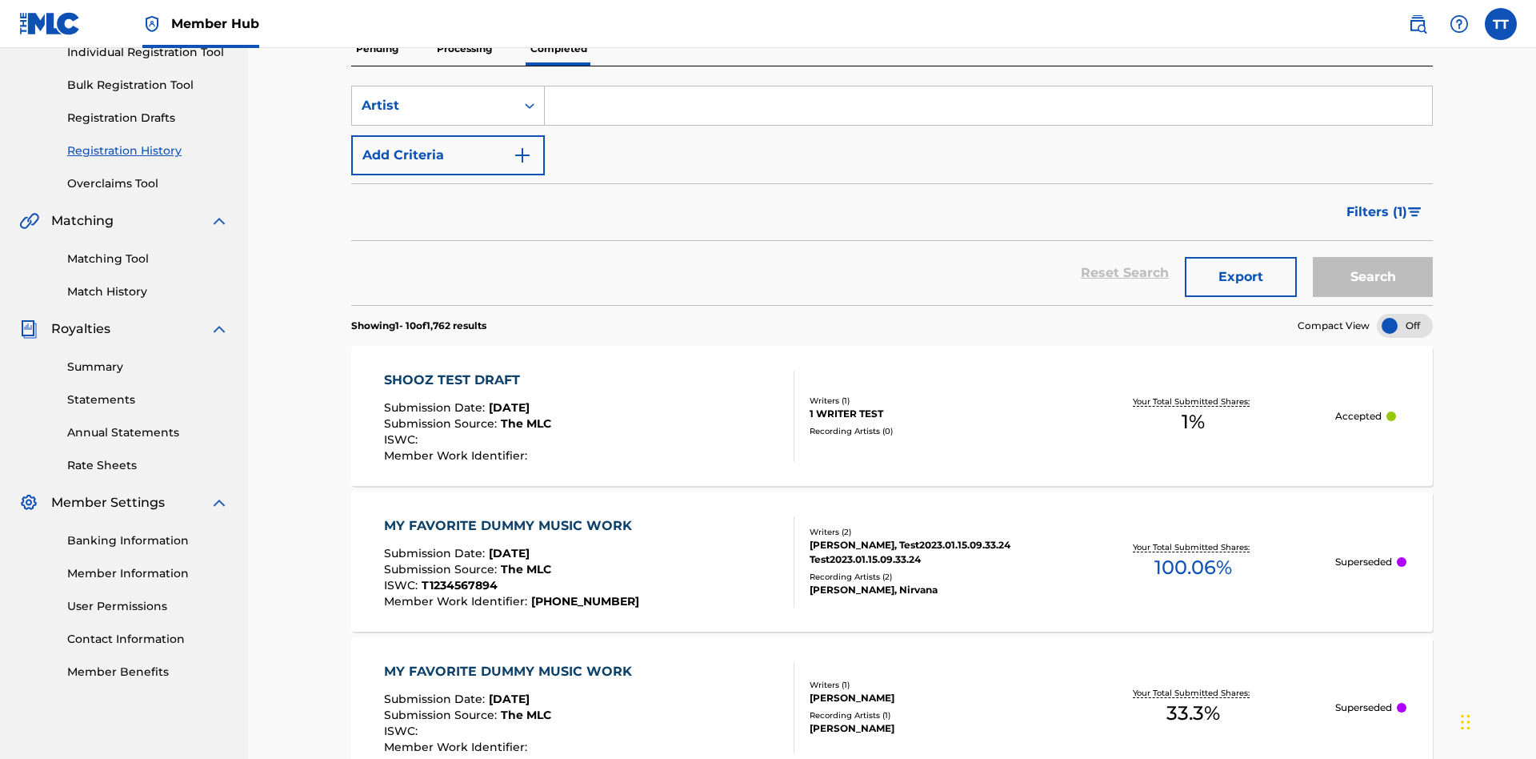
click at [988, 115] on input "Search Form" at bounding box center [988, 105] width 887 height 38
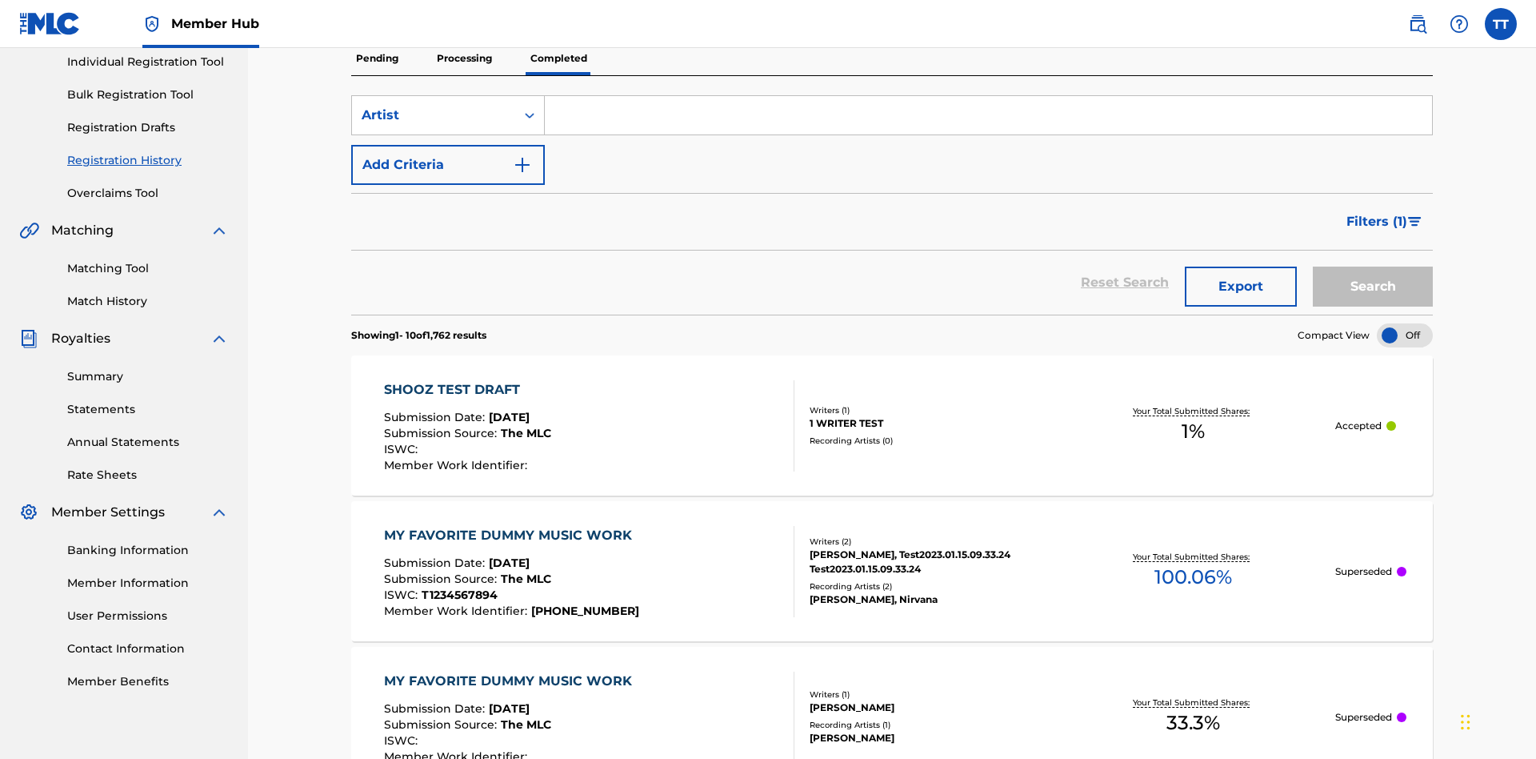
scroll to position [0, 0]
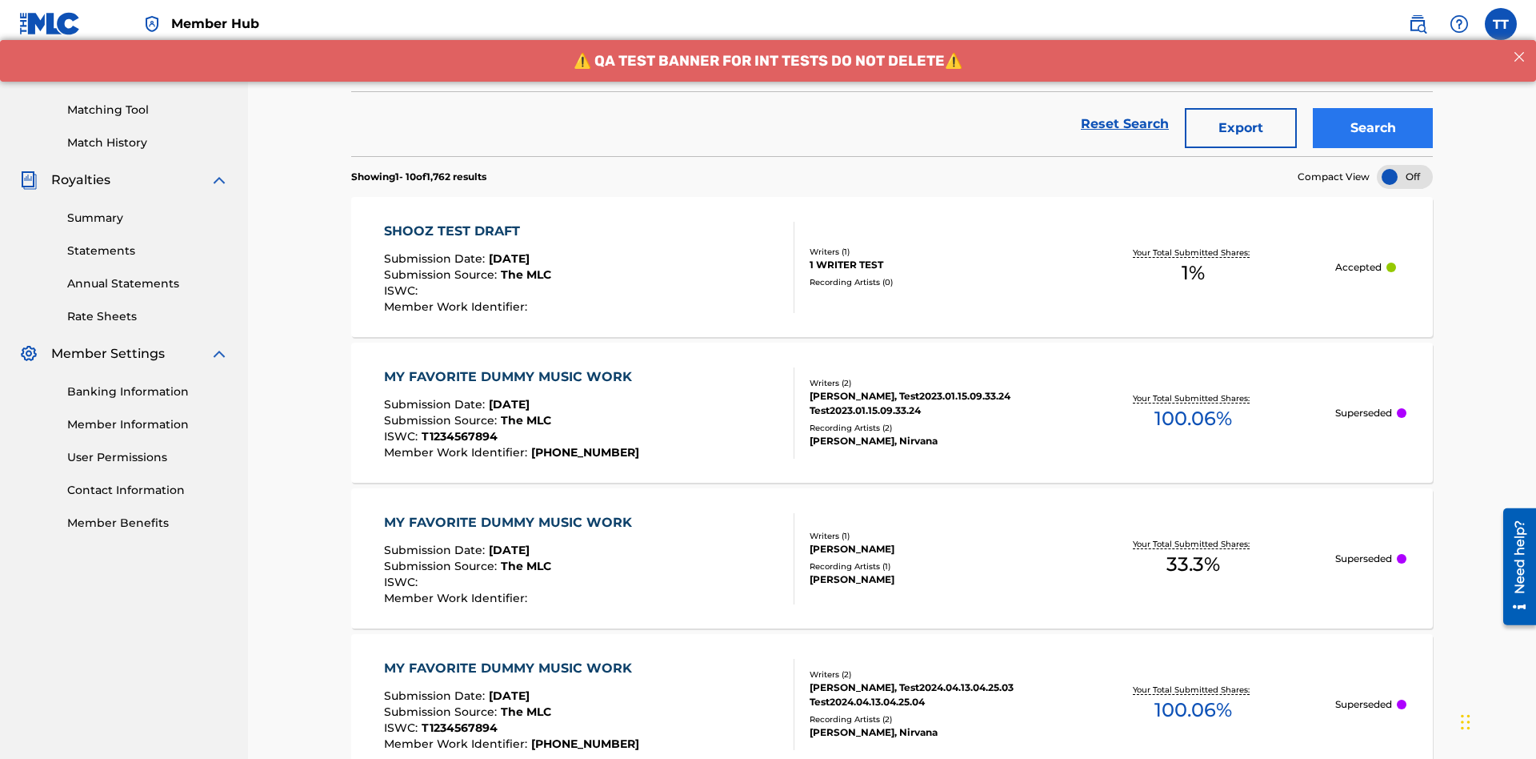
type input "[PERSON_NAME]"
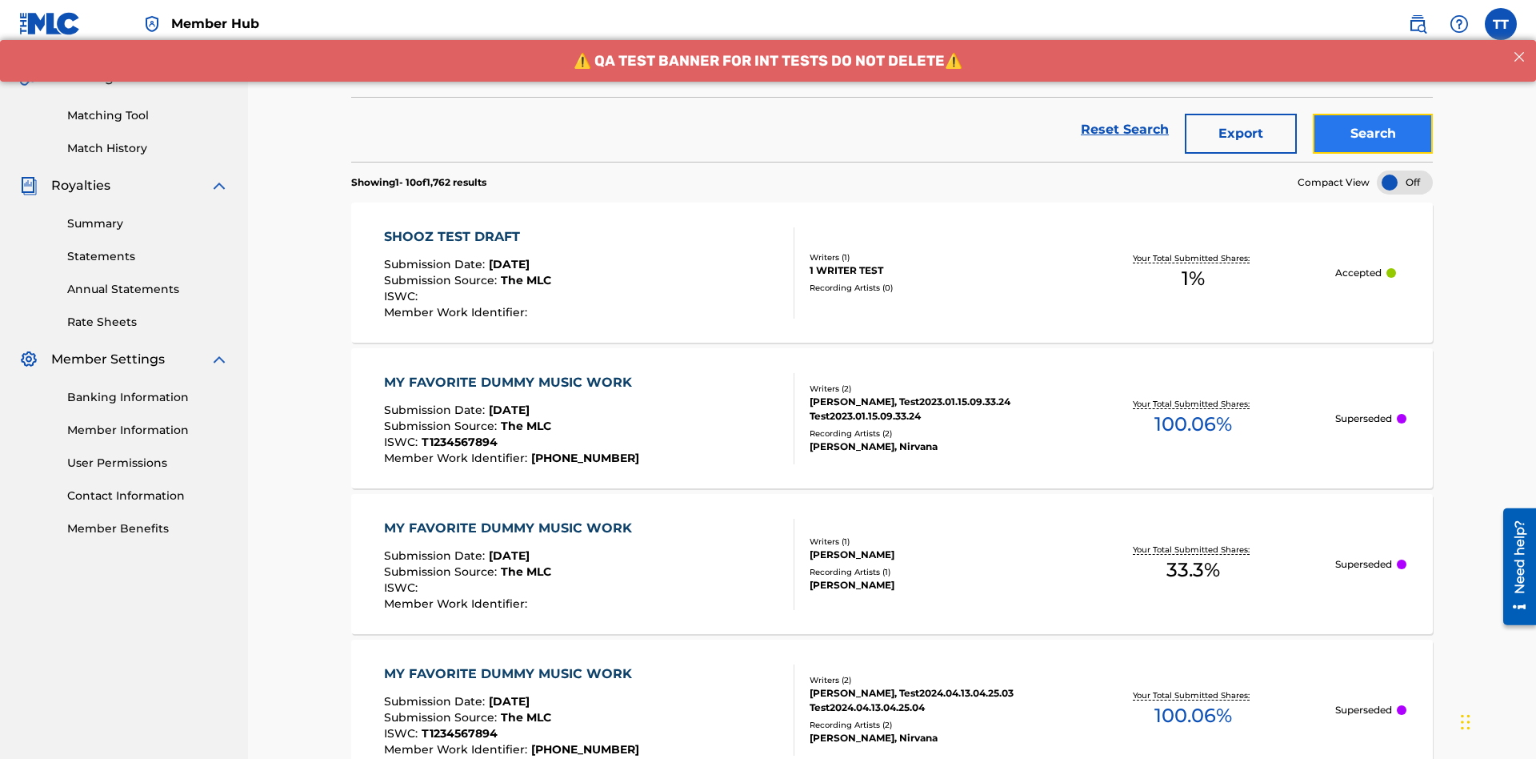
click at [1373, 116] on button "Search" at bounding box center [1373, 134] width 120 height 40
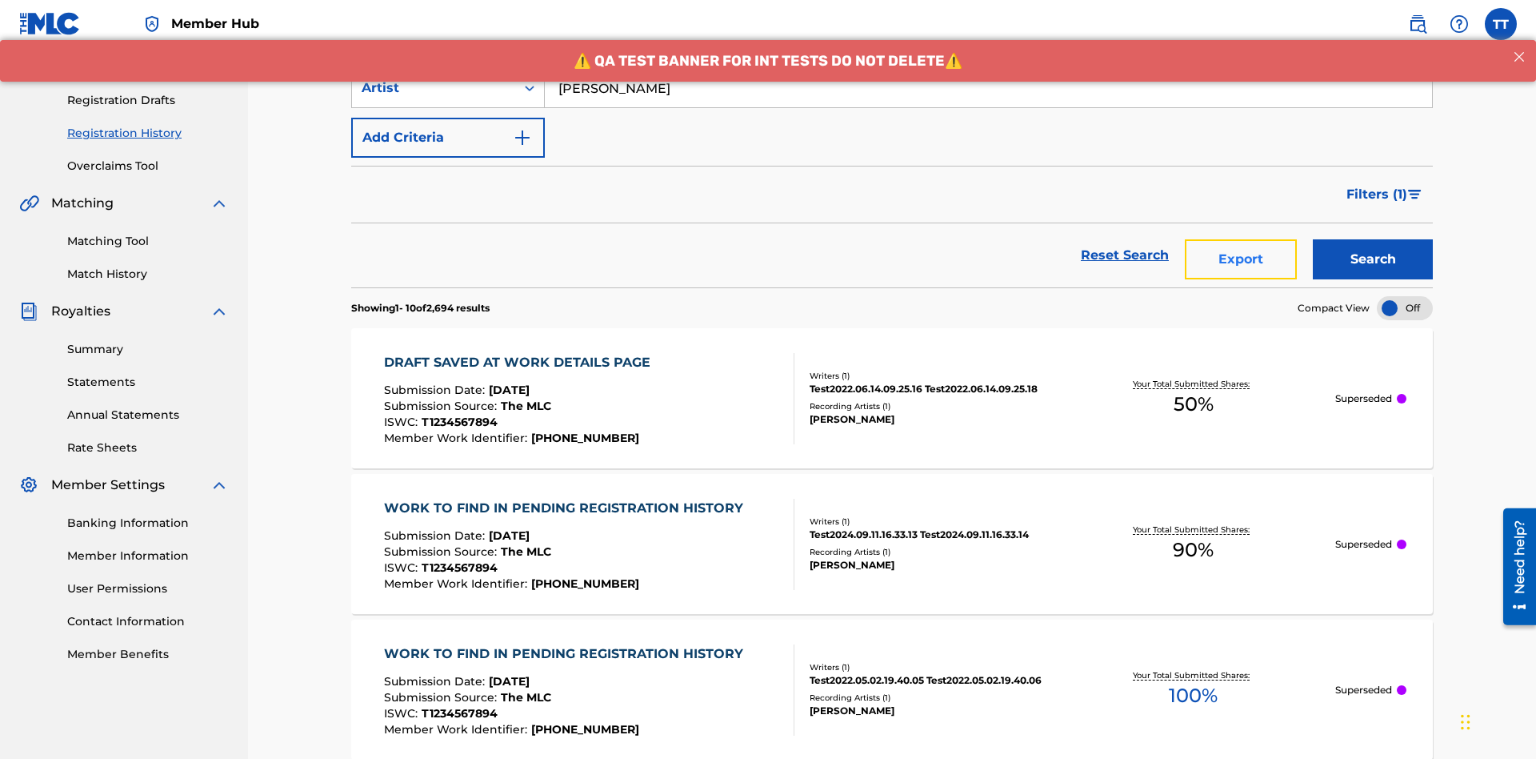
click at [1241, 239] on button "Export" at bounding box center [1241, 259] width 112 height 40
